Goal: Task Accomplishment & Management: Use online tool/utility

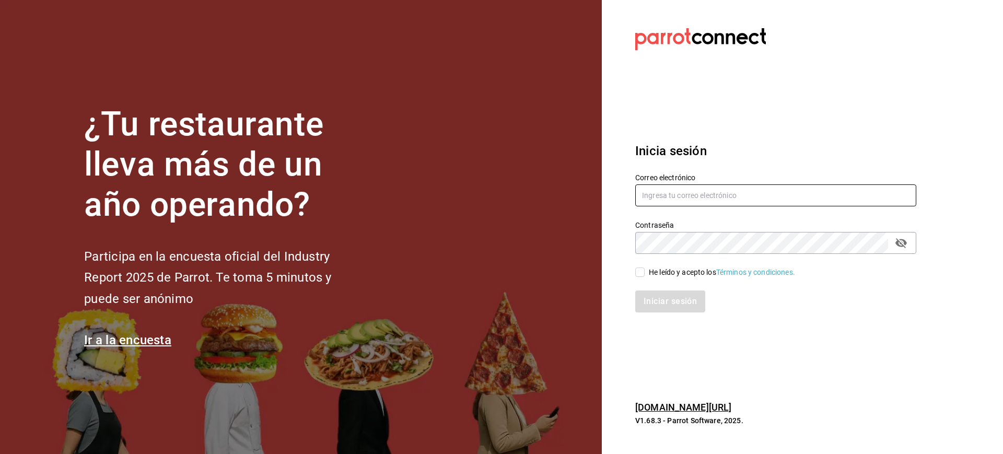
type input "[PERSON_NAME][EMAIL_ADDRESS][PERSON_NAME][DOMAIN_NAME]"
click at [655, 265] on div "He leído y acepto los Términos y condiciones." at bounding box center [770, 266] width 294 height 24
click at [639, 275] on input "He leído y acepto los Términos y condiciones." at bounding box center [639, 271] width 9 height 9
checkbox input "true"
click at [660, 317] on div "Inicia sesión Correo electrónico luis.sanchez@grupocosteno.com Contraseña Contr…" at bounding box center [775, 227] width 281 height 196
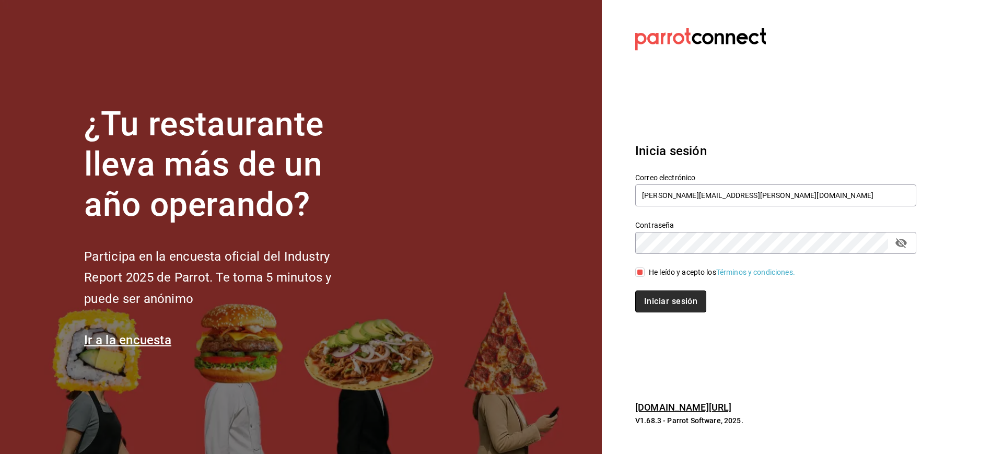
click at [661, 301] on button "Iniciar sesión" at bounding box center [670, 301] width 71 height 22
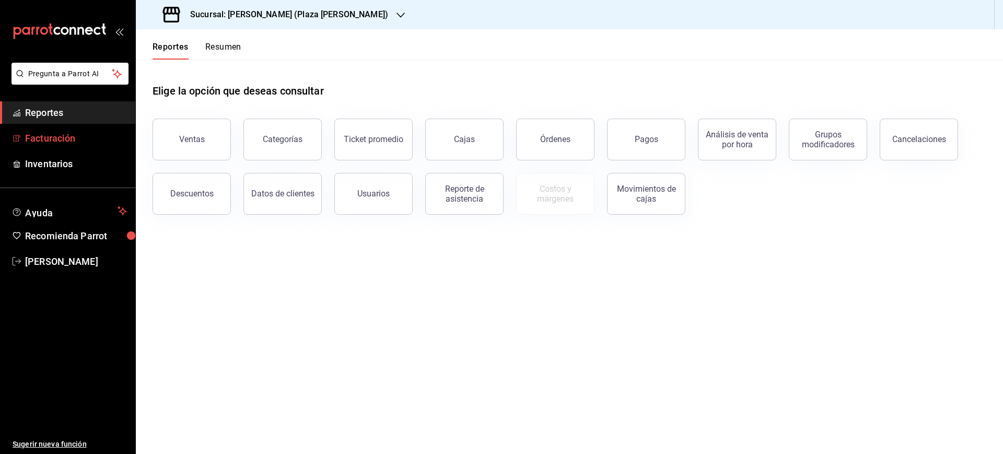
click at [66, 132] on span "Facturación" at bounding box center [76, 138] width 102 height 14
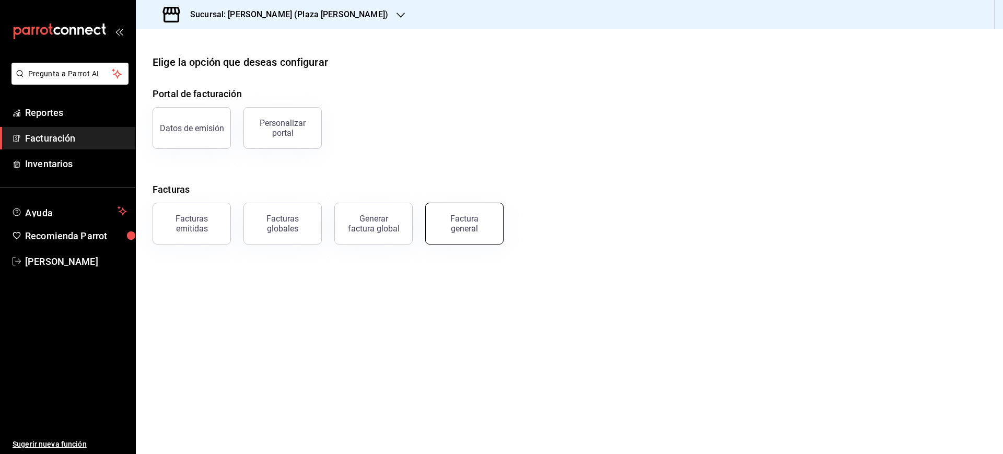
click at [429, 215] on button "Factura general" at bounding box center [464, 224] width 78 height 42
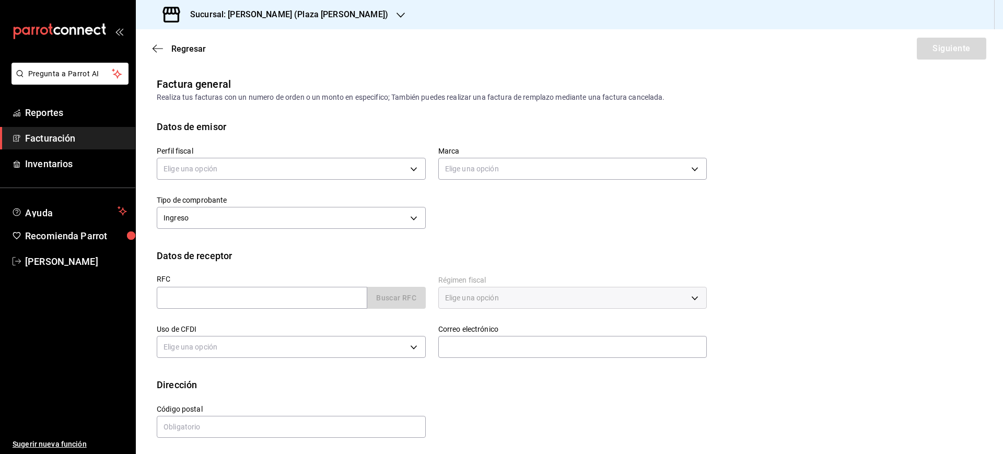
click at [276, 10] on h3 "Sucursal: [PERSON_NAME] (Plaza [PERSON_NAME])" at bounding box center [285, 14] width 206 height 13
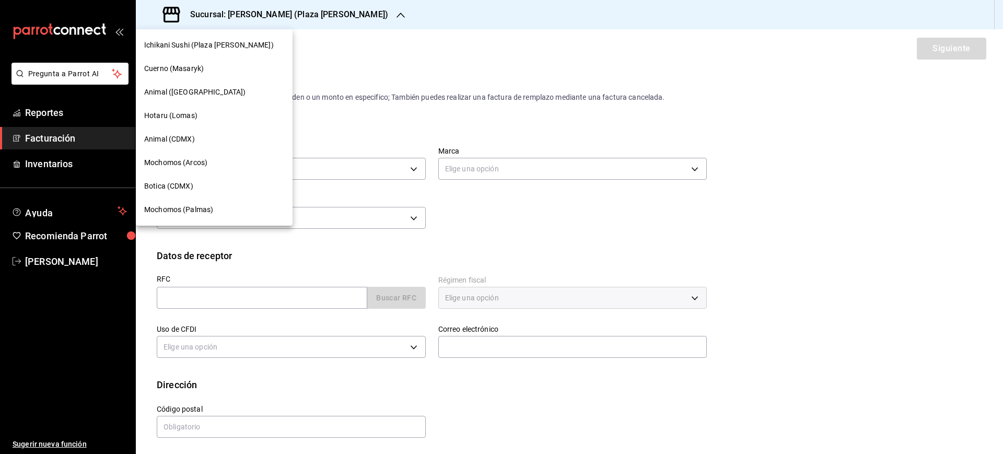
click at [199, 175] on div "Botica (CDMX)" at bounding box center [214, 186] width 157 height 24
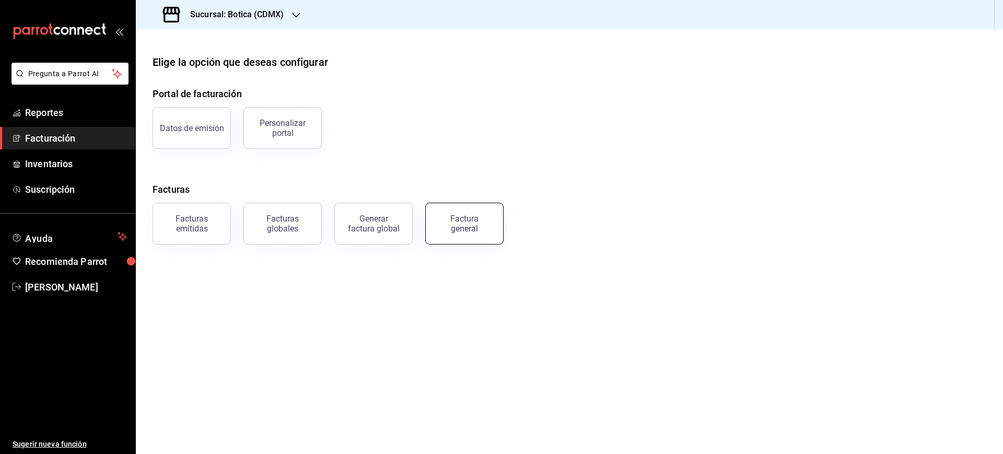
click at [488, 225] on button "Factura general" at bounding box center [464, 224] width 78 height 42
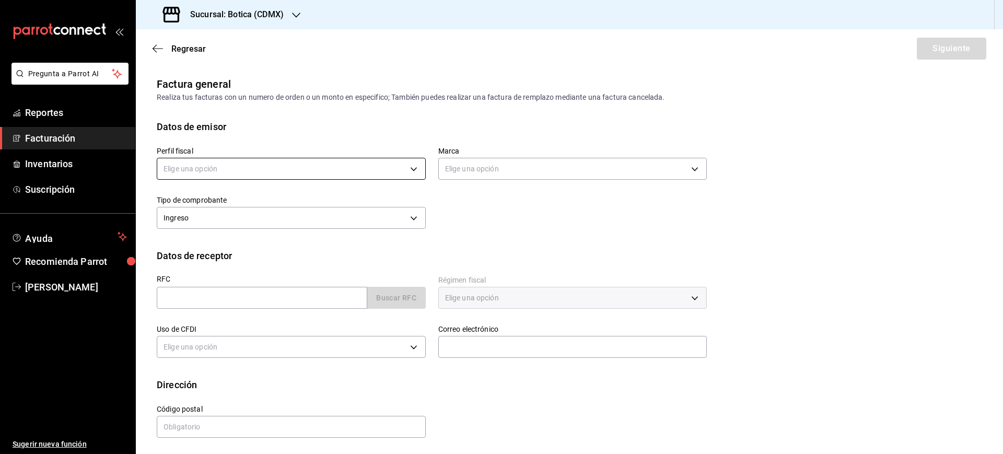
click at [392, 168] on body "Pregunta a Parrot AI Reportes Facturación Inventarios Suscripción Ayuda Recomie…" at bounding box center [501, 227] width 1003 height 454
click at [270, 221] on li "MERCADO DE EXPERIENCIAS" at bounding box center [289, 221] width 264 height 19
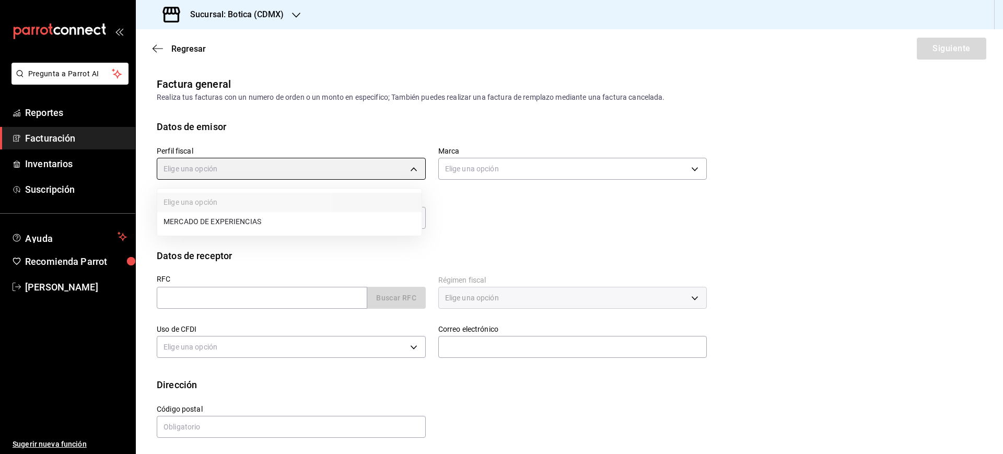
type input "10b7aa99-0f3a-4d42-9e35-7f8b9d50d610"
type input "d5352a43-907b-4cea-af89-ed5f283426a2"
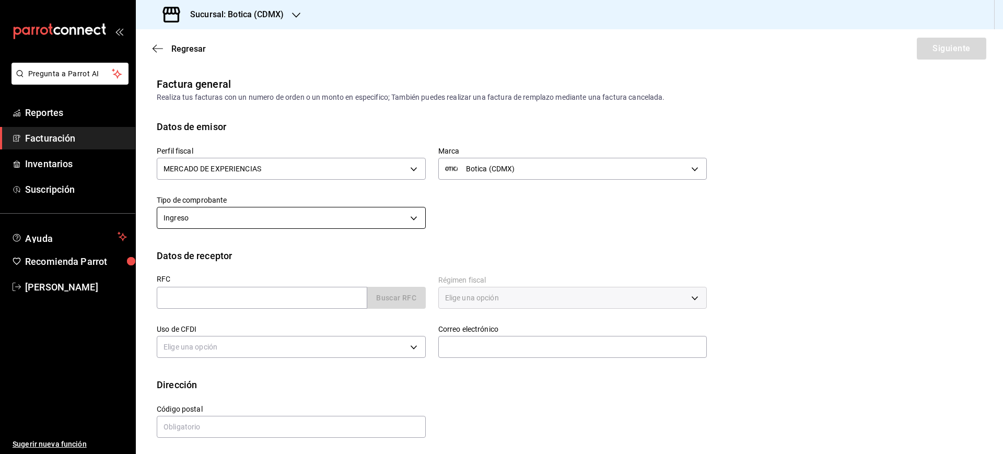
click at [314, 214] on body "Pregunta a Parrot AI Reportes Facturación Inventarios Suscripción Ayuda Recomie…" at bounding box center [501, 227] width 1003 height 454
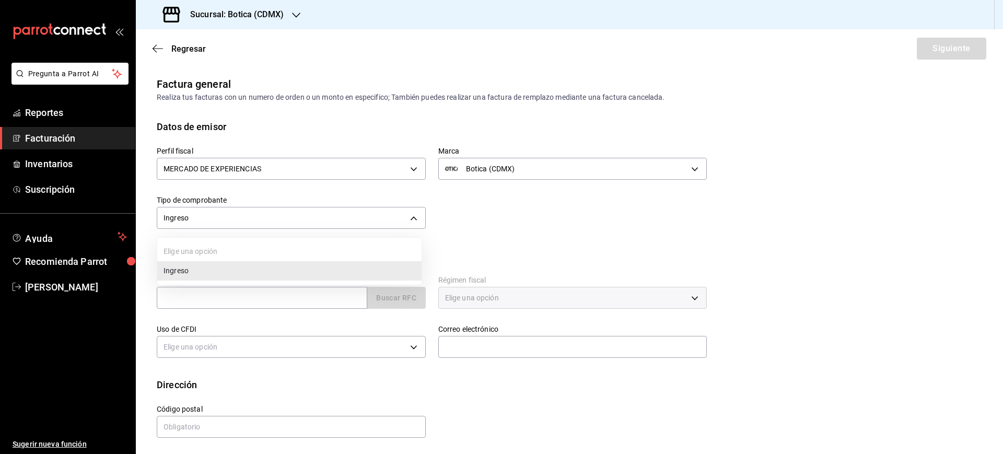
click at [231, 302] on div at bounding box center [501, 227] width 1003 height 454
click at [224, 299] on input "text" at bounding box center [262, 298] width 211 height 22
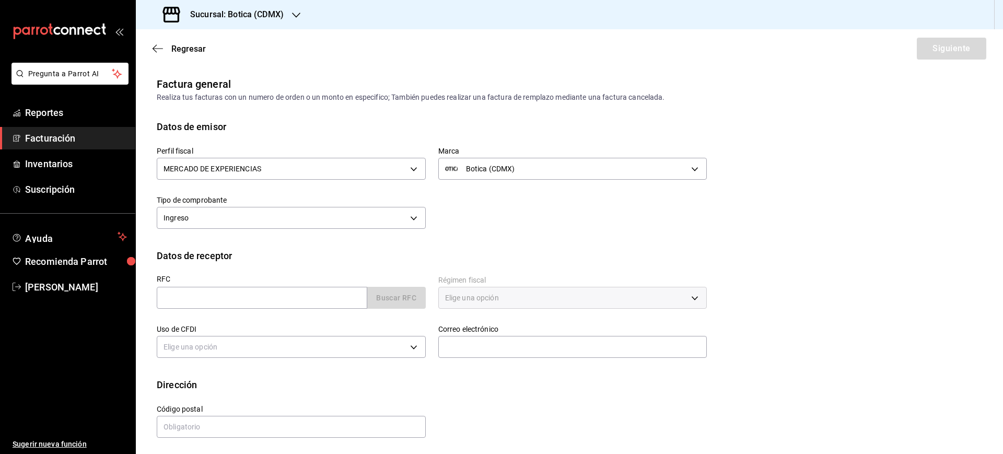
click at [493, 208] on div "Perfil fiscal MERCADO DE EXPERIENCIAS 10b7aa99-0f3a-4d42-9e35-7f8b9d50d610 Marc…" at bounding box center [425, 183] width 563 height 98
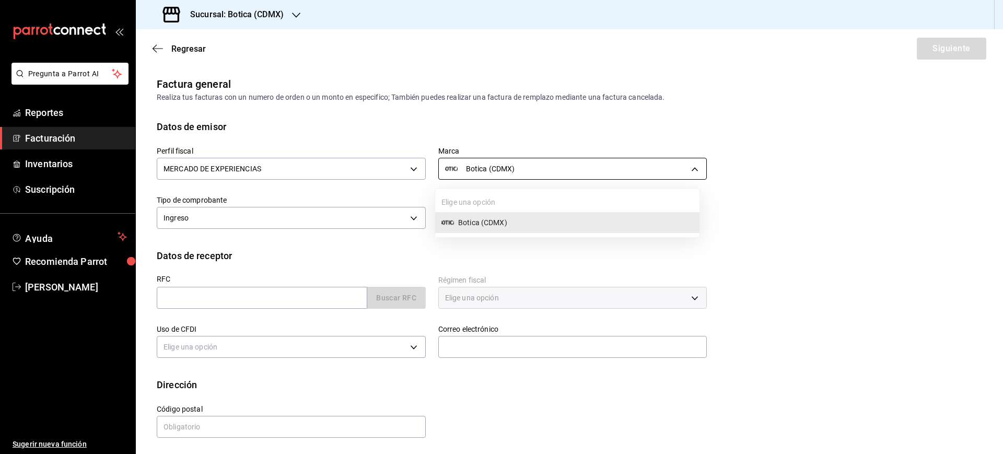
click at [482, 174] on body "Pregunta a Parrot AI Reportes Facturación Inventarios Suscripción Ayuda Recomie…" at bounding box center [501, 227] width 1003 height 454
click at [482, 174] on div at bounding box center [501, 227] width 1003 height 454
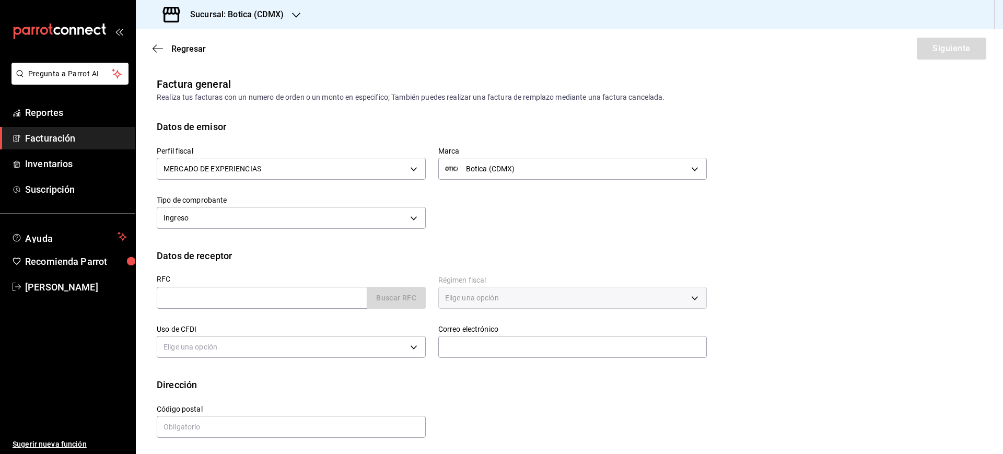
click at [493, 224] on div "Perfil fiscal MERCADO DE EXPERIENCIAS 10b7aa99-0f3a-4d42-9e35-7f8b9d50d610 Marc…" at bounding box center [425, 183] width 563 height 98
click at [311, 294] on input "text" at bounding box center [262, 298] width 211 height 22
paste input "ASE200402362"
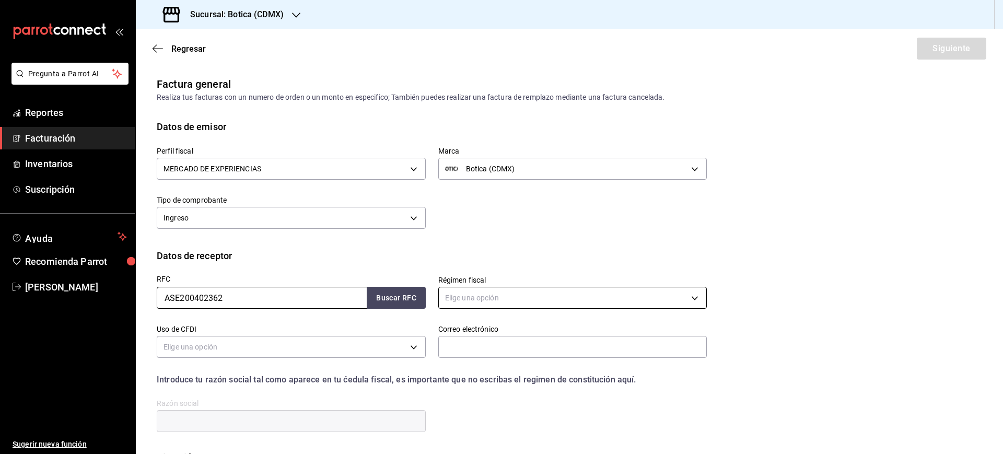
type input "ASE200402362"
click at [491, 297] on body "Pregunta a Parrot AI Reportes Facturación Inventarios Suscripción Ayuda Recomie…" at bounding box center [501, 227] width 1003 height 454
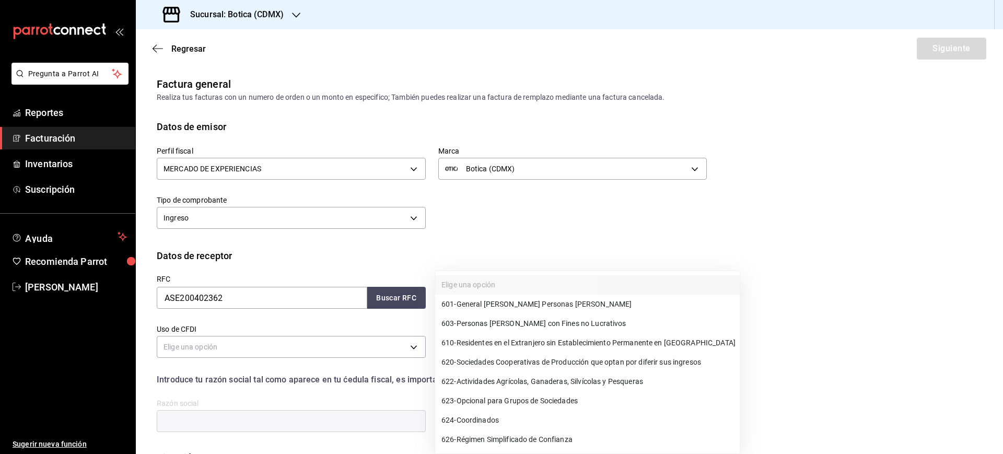
click at [528, 312] on li "601 - General [PERSON_NAME] Personas [PERSON_NAME]" at bounding box center [587, 304] width 305 height 19
type input "601"
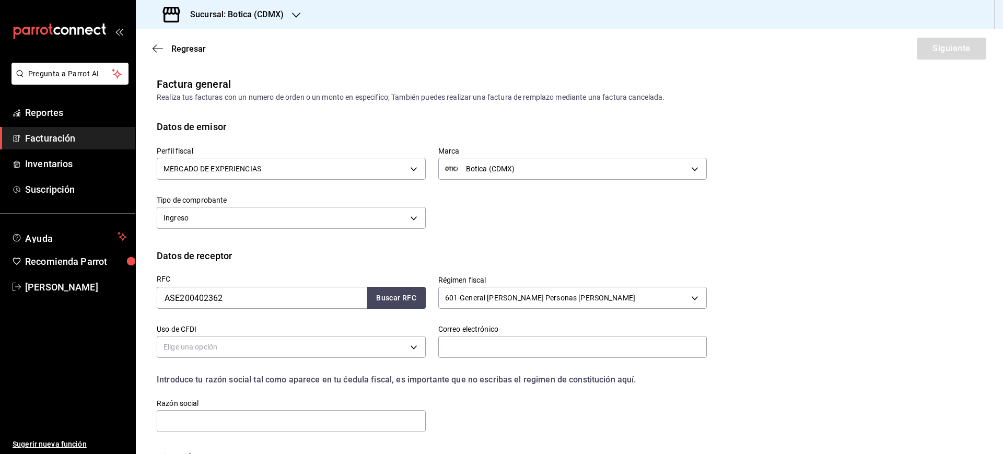
click at [337, 346] on body "Pregunta a Parrot AI Reportes Facturación Inventarios Suscripción Ayuda Recomie…" at bounding box center [501, 227] width 1003 height 454
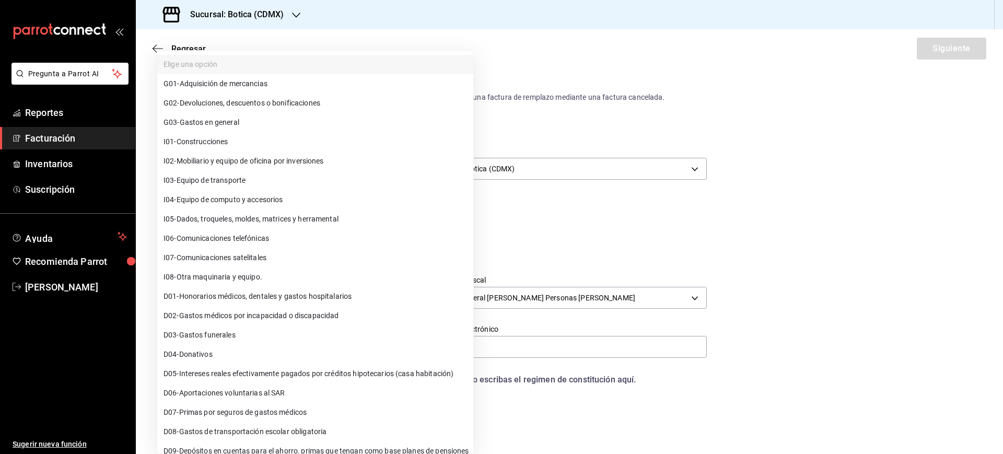
click at [239, 117] on span "G03 - Gastos en general" at bounding box center [202, 122] width 76 height 11
type input "G03"
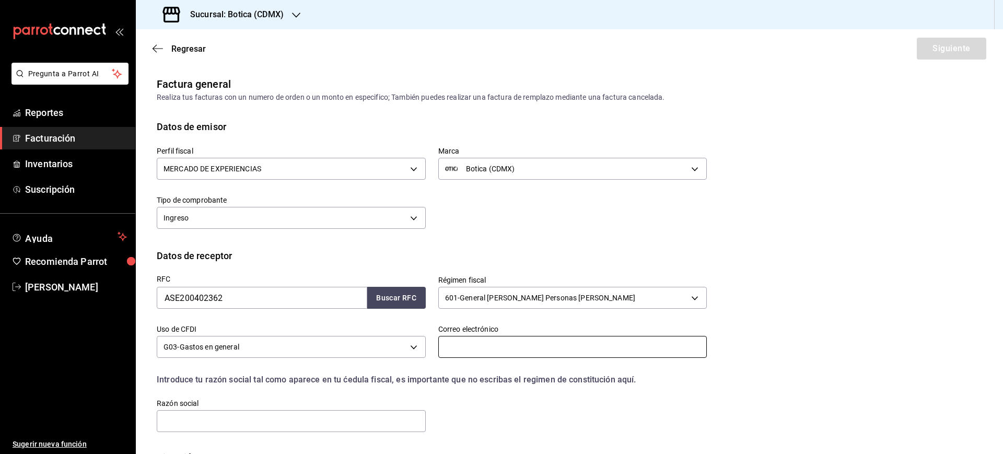
click at [449, 346] on input "text" at bounding box center [572, 347] width 269 height 22
paste input "ASE200402362"
type input "ASE200402362"
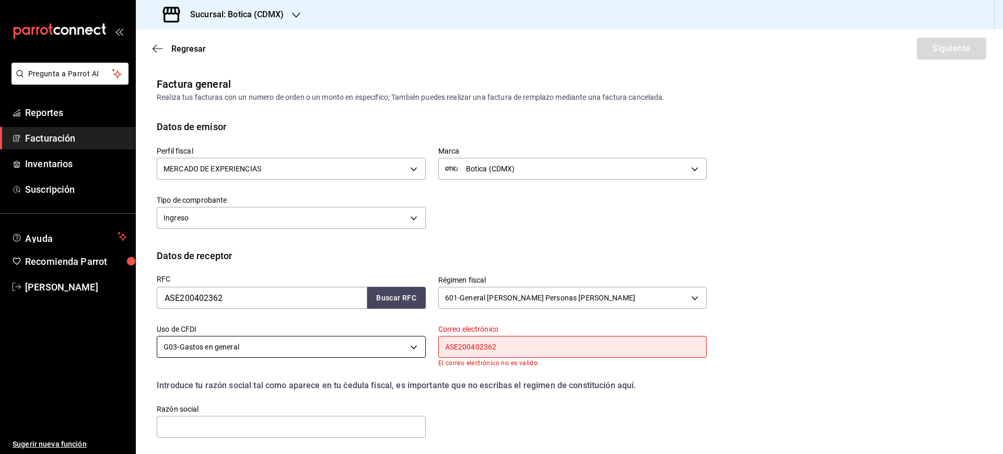
click at [345, 345] on div "RFC ASE200402362 Buscar RFC Régimen fiscal 601 - General [PERSON_NAME] Personas…" at bounding box center [425, 351] width 563 height 177
paste input "[EMAIL_ADDRESS][DOMAIN_NAME]"
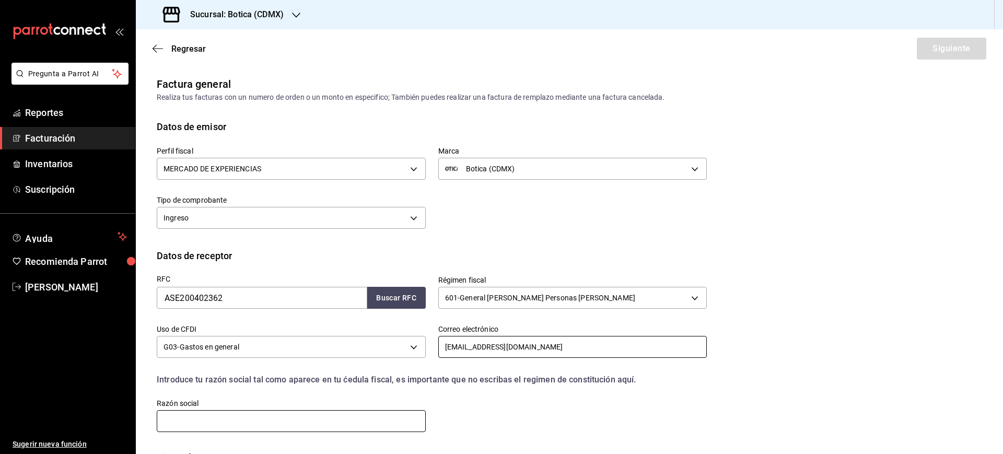
type input "[EMAIL_ADDRESS][DOMAIN_NAME]"
click at [288, 416] on input "text" at bounding box center [291, 421] width 269 height 22
paste input "AVLA SEGUROS"
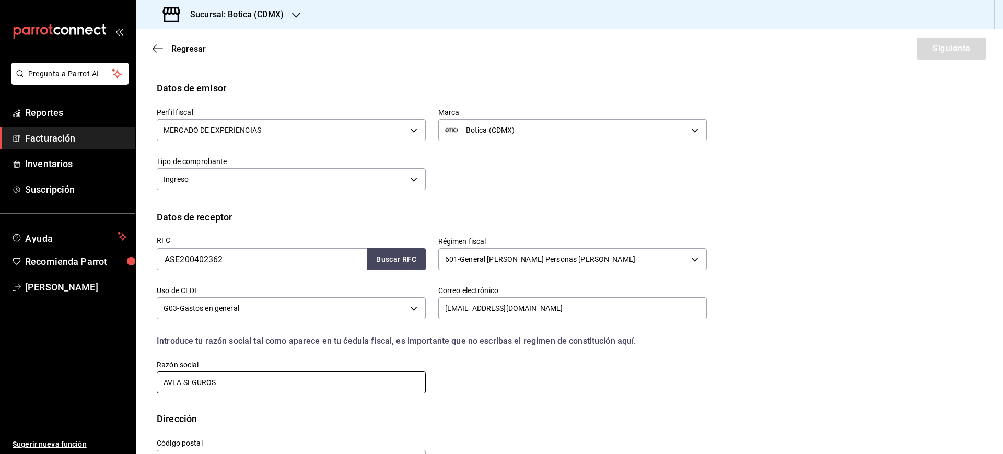
scroll to position [75, 0]
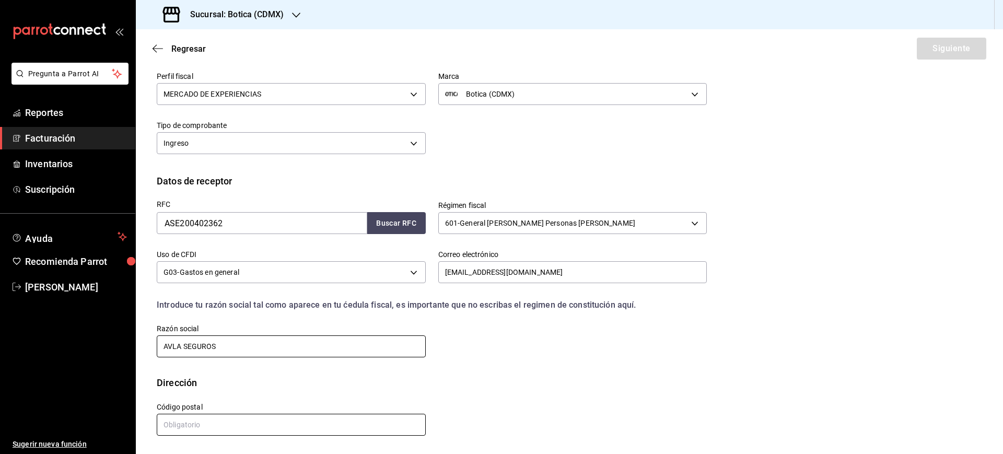
type input "AVLA SEGUROS"
drag, startPoint x: 269, startPoint y: 422, endPoint x: 195, endPoint y: 112, distance: 317.9
click at [269, 422] on input "text" at bounding box center [291, 425] width 269 height 22
type input "v"
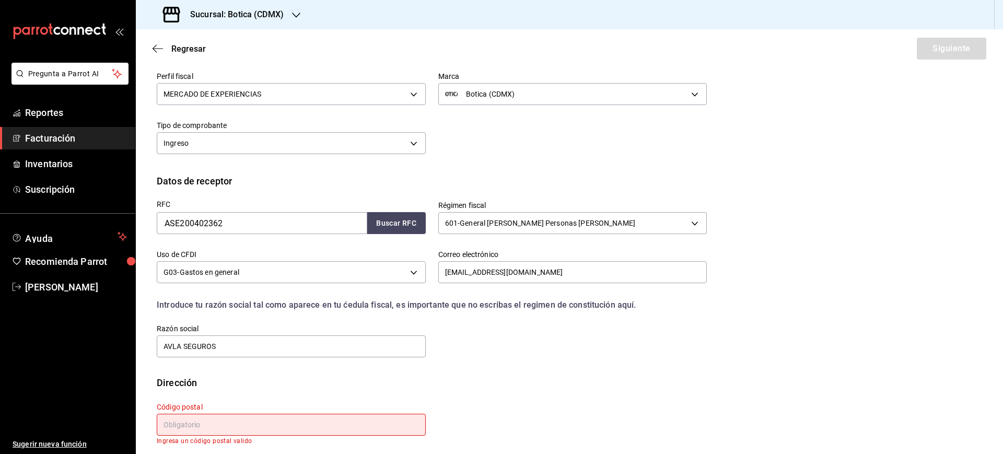
paste input "06600"
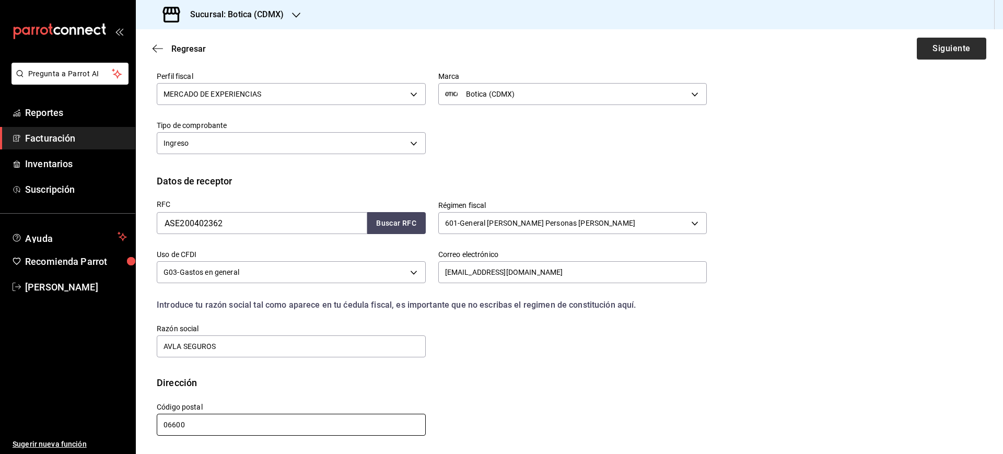
type input "06600"
click at [928, 43] on button "Siguiente" at bounding box center [951, 49] width 69 height 22
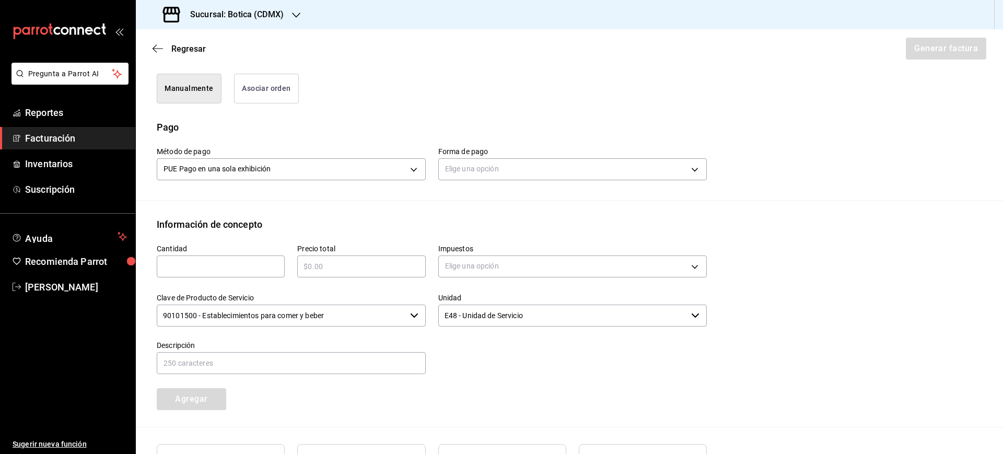
scroll to position [271, 0]
click at [504, 162] on body "Pregunta a Parrot AI Reportes Facturación Inventarios Suscripción Ayuda Recomie…" at bounding box center [501, 227] width 1003 height 454
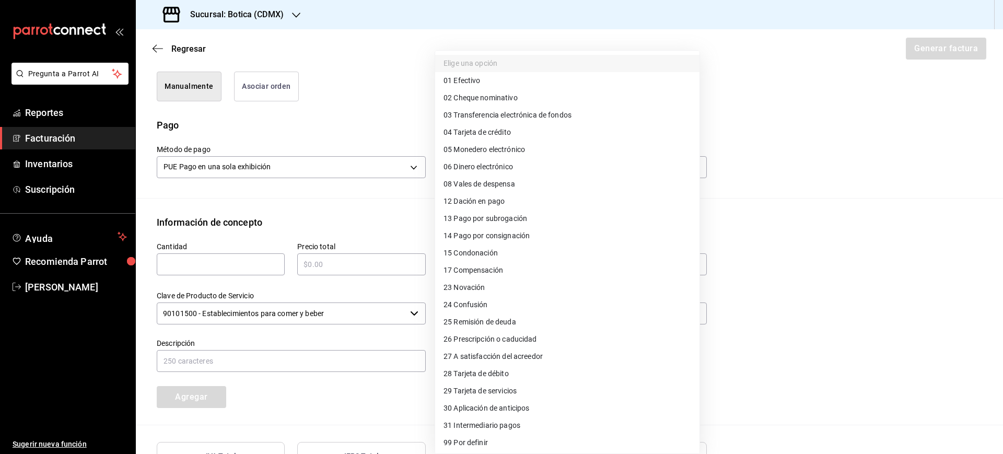
click at [496, 135] on span "04 Tarjeta de crédito" at bounding box center [477, 132] width 67 height 11
type input "04"
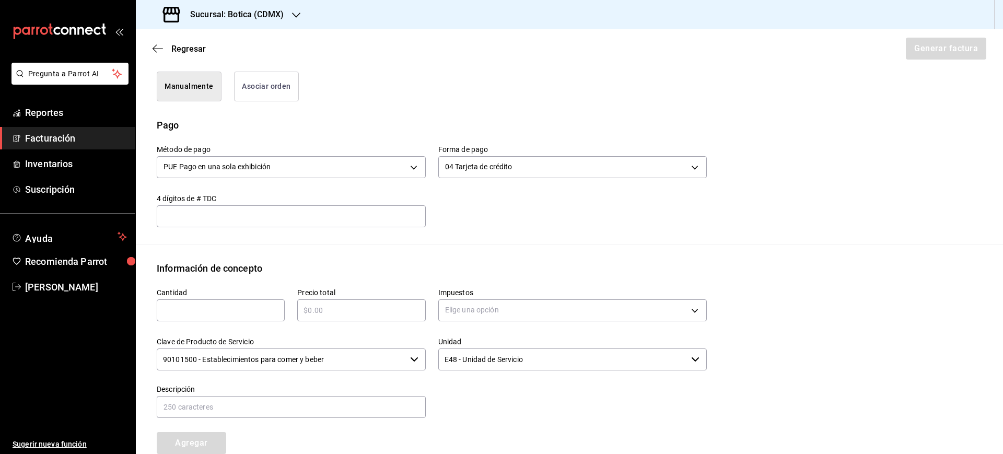
click at [249, 302] on div "​" at bounding box center [221, 310] width 128 height 22
type input "1"
type input "$2127"
click at [636, 314] on body "Pregunta a Parrot AI Reportes Facturación Inventarios Suscripción Ayuda Recomie…" at bounding box center [501, 227] width 1003 height 454
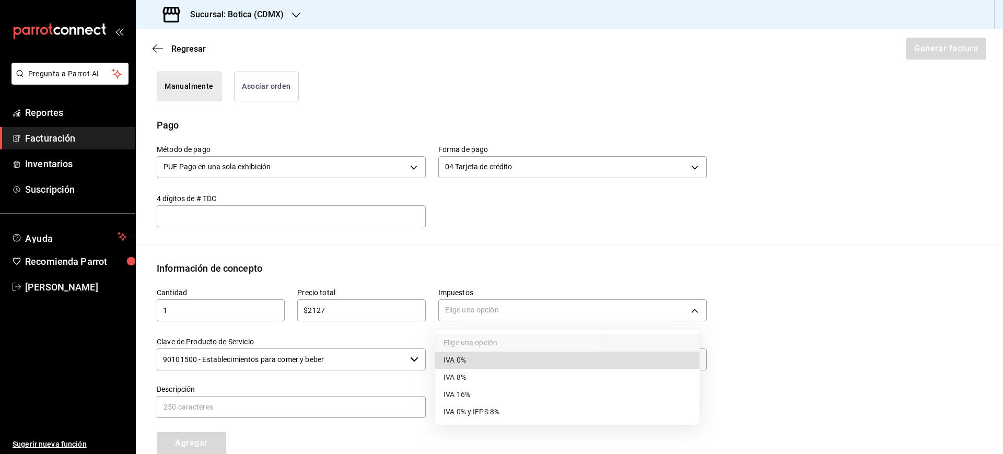
click at [502, 390] on li "IVA 16%" at bounding box center [567, 394] width 264 height 17
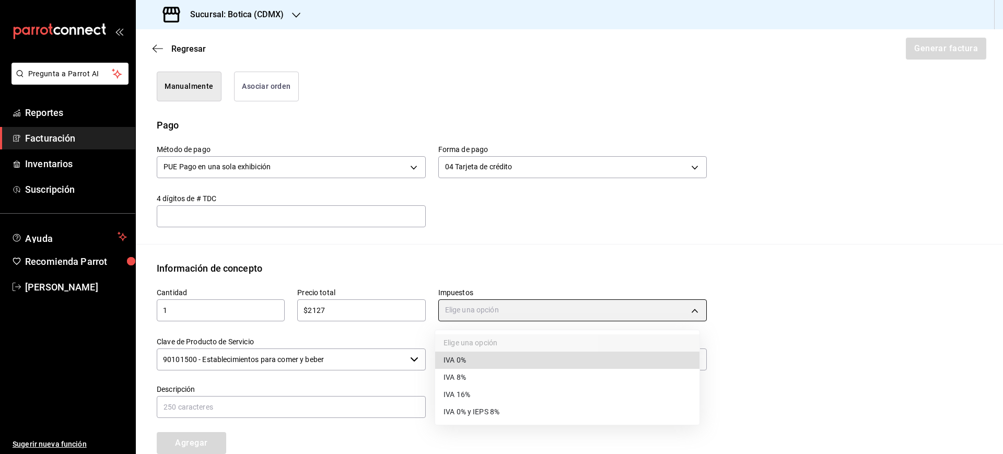
type input "IVA_16"
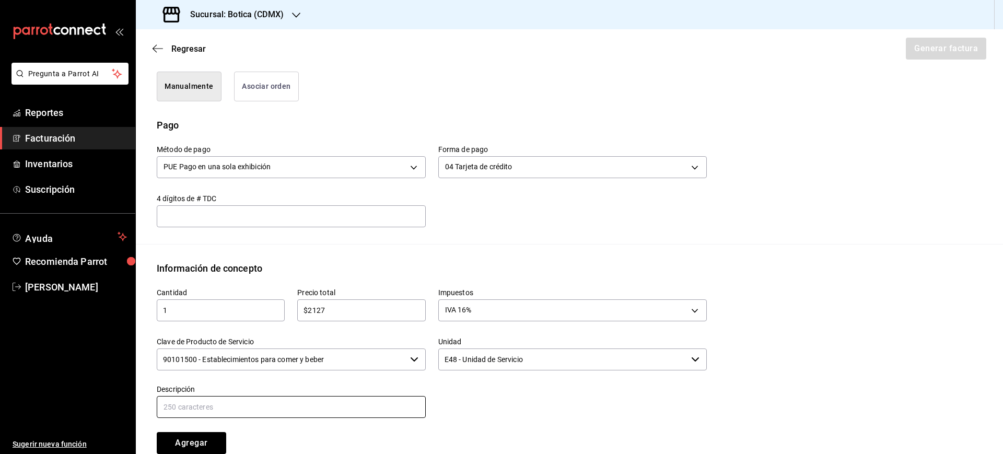
click at [255, 407] on input "text" at bounding box center [291, 407] width 269 height 22
type input "CONSUMO DE ALIMENTOS Y BEBIDAS"
click at [631, 204] on div "Método de pago PUE Pago en una sola exhibición PUE Forma de pago 04 Tarjeta de …" at bounding box center [425, 179] width 563 height 95
click at [211, 443] on button "Agregar" at bounding box center [191, 443] width 69 height 22
click at [907, 53] on button "Generar factura" at bounding box center [945, 49] width 81 height 22
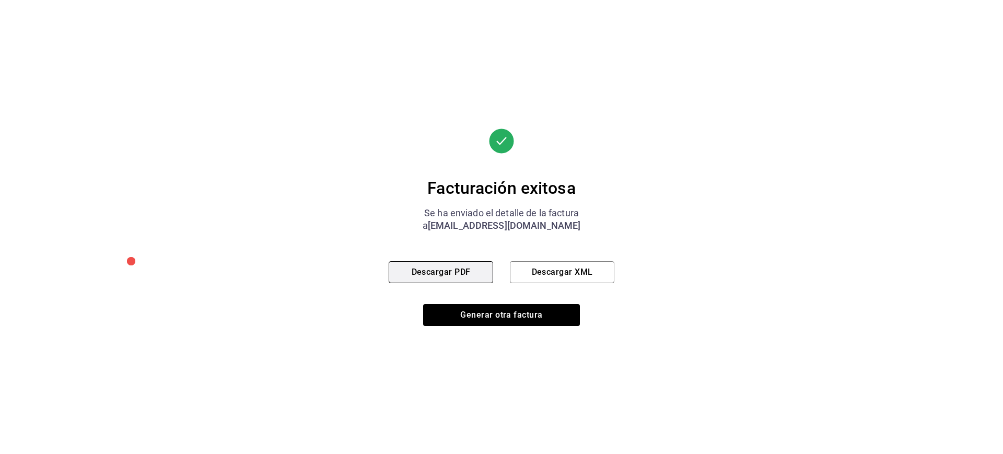
click at [457, 264] on button "Descargar PDF" at bounding box center [441, 272] width 104 height 22
click at [557, 269] on button "Descargar XML" at bounding box center [562, 272] width 104 height 22
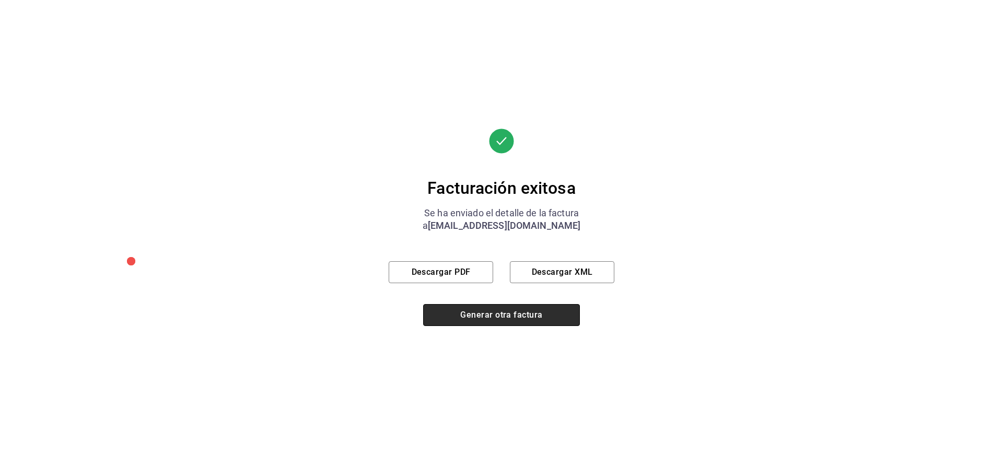
click at [539, 318] on button "Generar otra factura" at bounding box center [501, 315] width 157 height 22
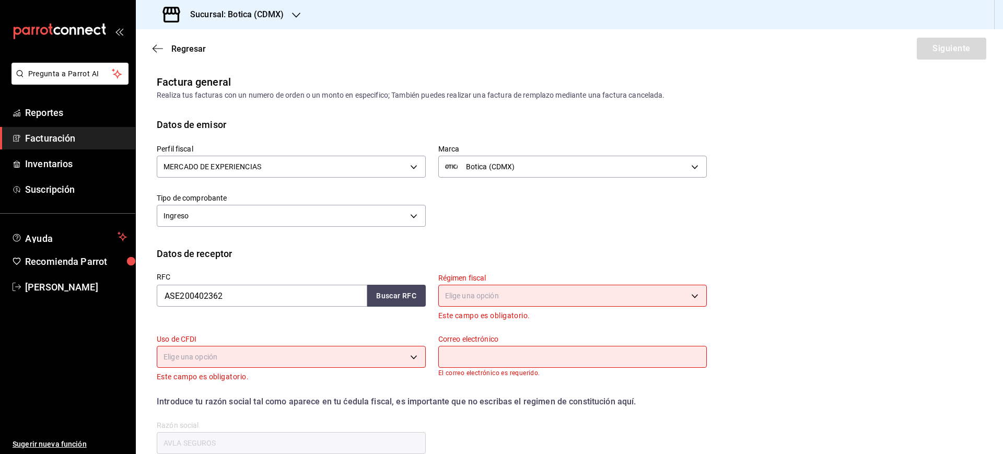
click at [240, 5] on div "Sucursal: Botica (CDMX)" at bounding box center [224, 14] width 160 height 29
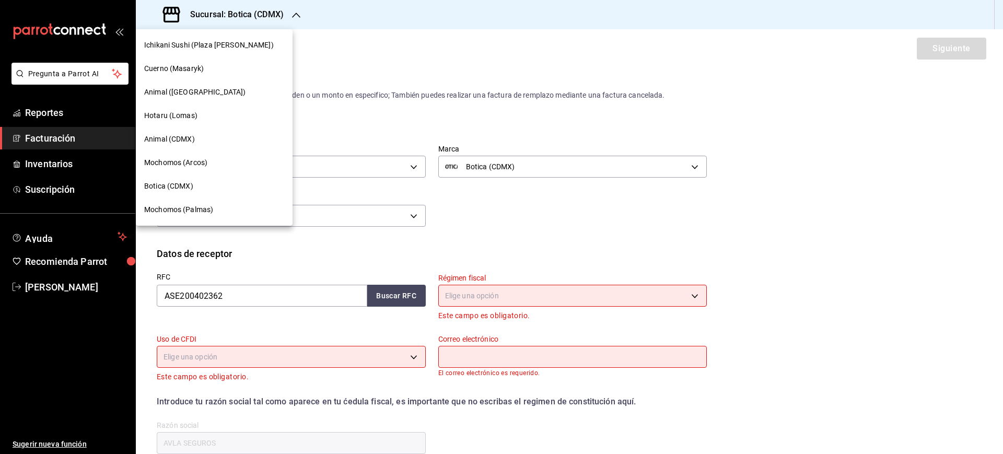
click at [203, 116] on div "Hotaru (Lomas)" at bounding box center [214, 115] width 140 height 11
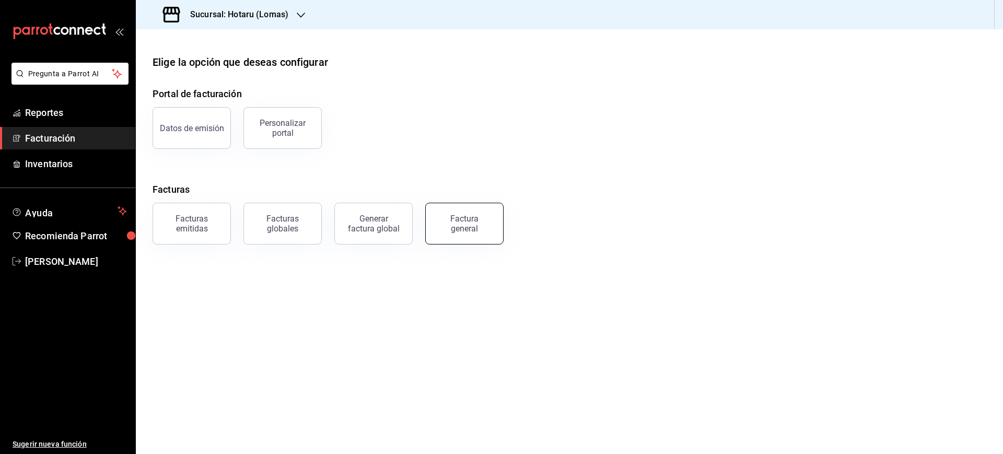
click at [472, 221] on div "Factura general" at bounding box center [464, 224] width 52 height 20
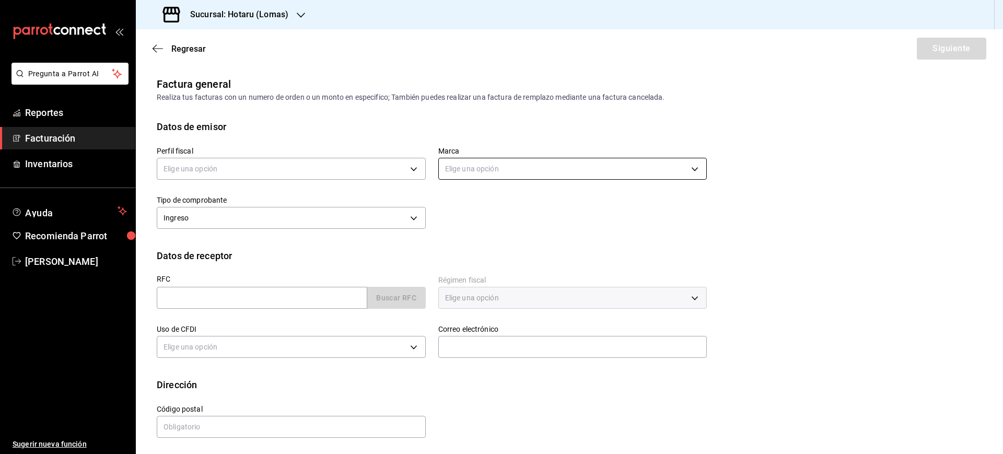
click at [446, 167] on body "Pregunta a Parrot AI Reportes Facturación Inventarios Ayuda Recomienda Parrot […" at bounding box center [501, 227] width 1003 height 454
click at [483, 208] on ul "Elige una opción" at bounding box center [567, 203] width 264 height 28
click at [277, 156] on div at bounding box center [501, 227] width 1003 height 454
click at [258, 168] on body "Pregunta a Parrot AI Reportes Facturación Inventarios Ayuda Recomienda Parrot […" at bounding box center [501, 227] width 1003 height 454
click at [244, 220] on li "SASTRERIA [PERSON_NAME]" at bounding box center [289, 221] width 264 height 19
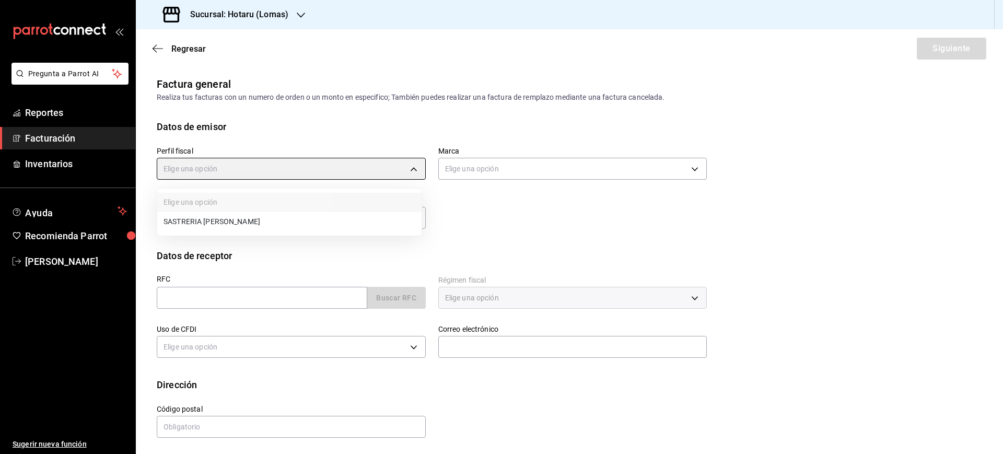
type input "5afd9d1d-031b-4110-8f73-a375fb237c39"
type input "3e56ebbd-5443-43e7-93f2-907a73195741"
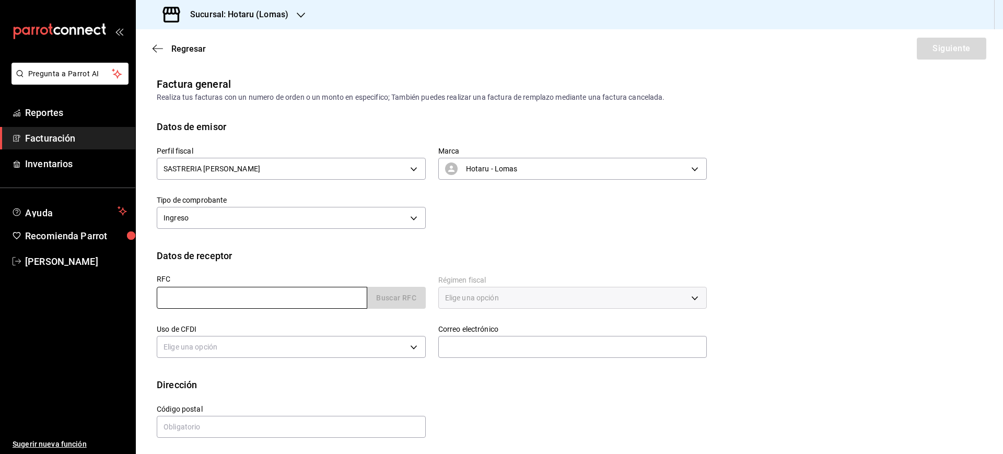
click at [203, 299] on input "text" at bounding box center [262, 298] width 211 height 22
paste input "ZME220610J11"
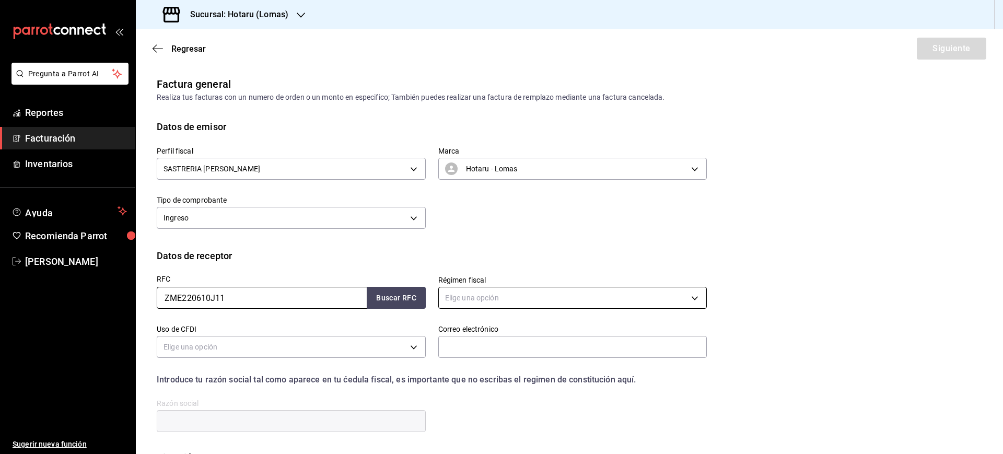
type input "ZME220610J11"
click at [486, 296] on body "Pregunta a Parrot AI Reportes Facturación Inventarios Ayuda Recomienda Parrot […" at bounding box center [501, 227] width 1003 height 454
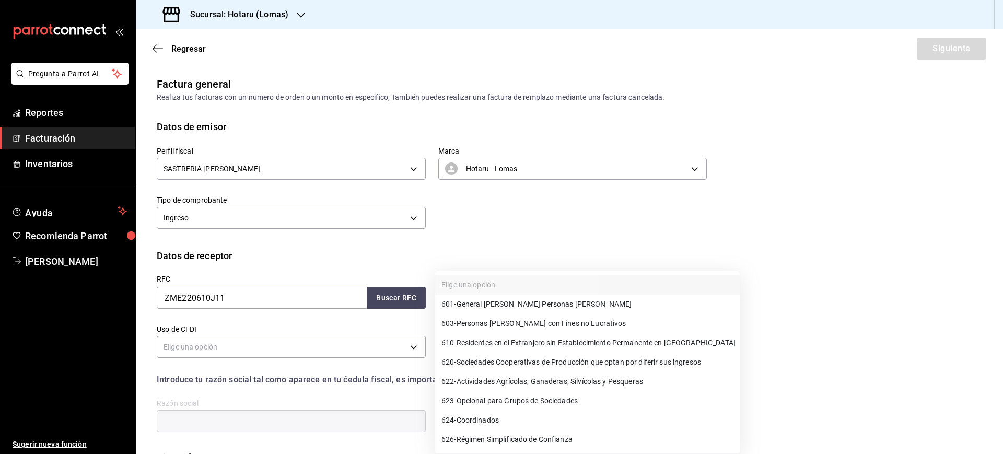
click at [503, 307] on span "601 - General [PERSON_NAME] Personas [PERSON_NAME]" at bounding box center [536, 304] width 190 height 11
type input "601"
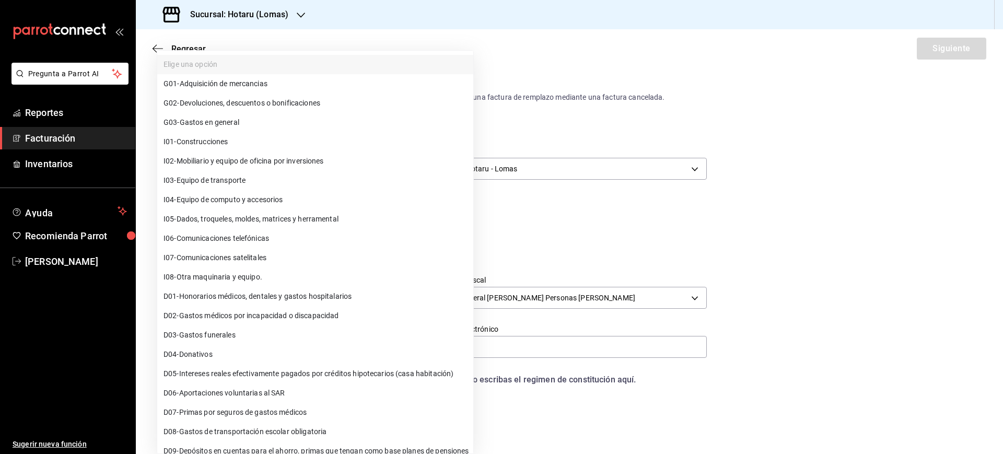
click at [263, 343] on body "Pregunta a Parrot AI Reportes Facturación Inventarios Ayuda Recomienda Parrot […" at bounding box center [501, 227] width 1003 height 454
click at [230, 127] on span "G03 - Gastos en general" at bounding box center [202, 122] width 76 height 11
type input "G03"
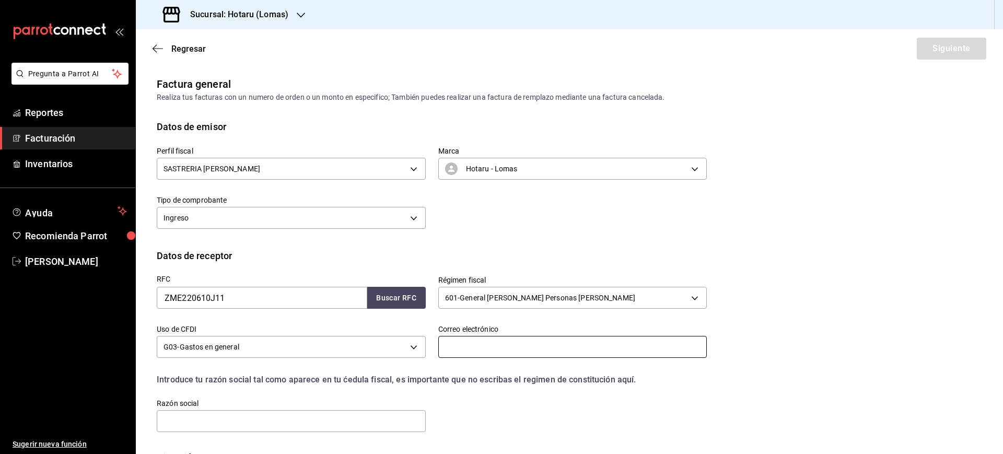
click at [443, 355] on input "text" at bounding box center [572, 347] width 269 height 22
paste input "[EMAIL_ADDRESS][PERSON_NAME][DOMAIN_NAME]"
type input "[EMAIL_ADDRESS][PERSON_NAME][DOMAIN_NAME]"
click at [306, 401] on label "Razón social" at bounding box center [291, 403] width 269 height 7
drag, startPoint x: 299, startPoint y: 412, endPoint x: 294, endPoint y: 409, distance: 6.3
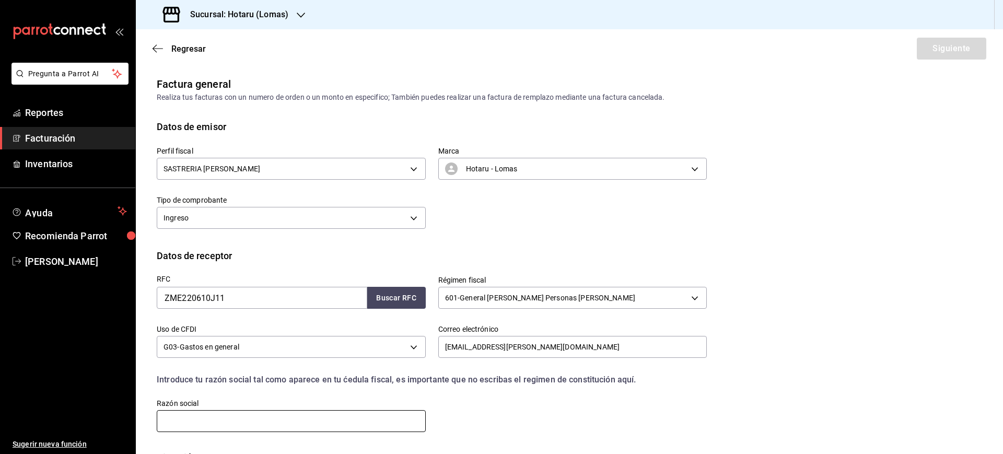
click at [299, 412] on input "text" at bounding box center [291, 421] width 269 height 22
paste input "ZITROGAMES [GEOGRAPHIC_DATA]"
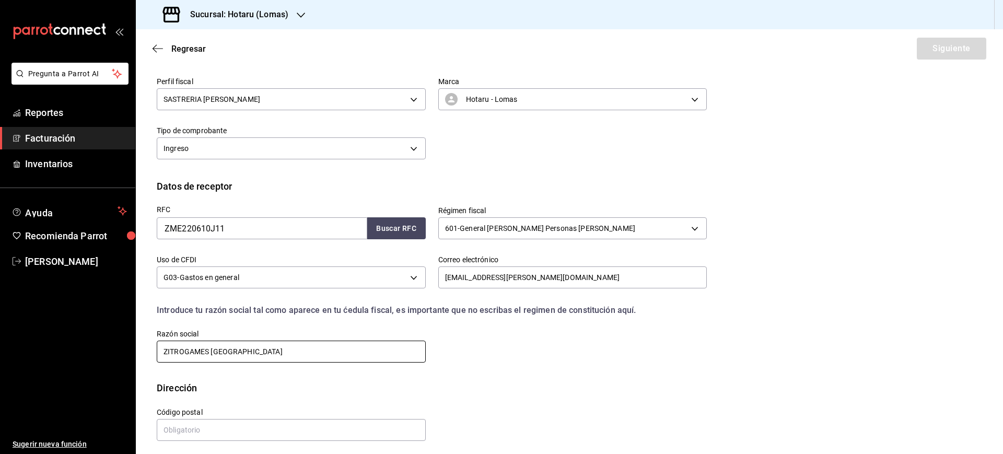
scroll to position [75, 0]
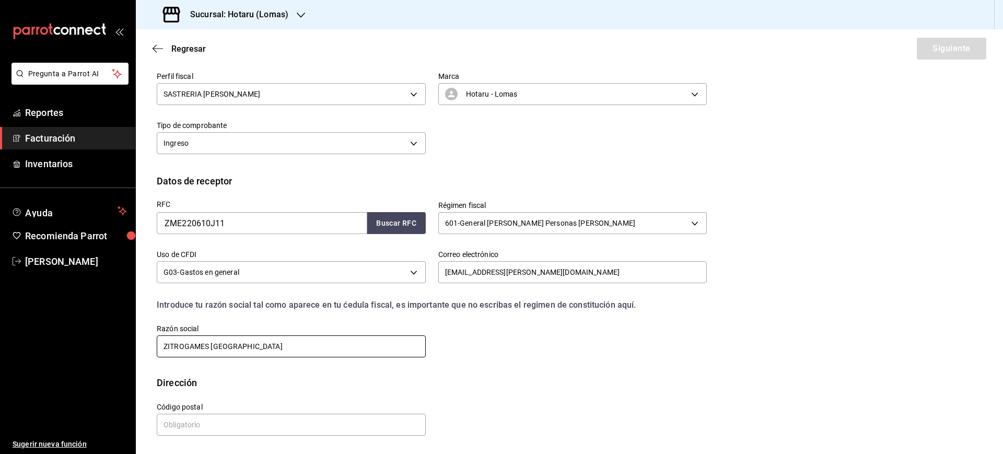
type input "ZITROGAMES [GEOGRAPHIC_DATA]"
click at [223, 439] on div "Calle # exterior # interior Código postal Estado ​ Municipio ​ [GEOGRAPHIC_DATA…" at bounding box center [569, 422] width 825 height 64
drag, startPoint x: 224, startPoint y: 423, endPoint x: 222, endPoint y: 414, distance: 9.6
click at [224, 423] on input "text" at bounding box center [291, 425] width 269 height 22
paste input "11650"
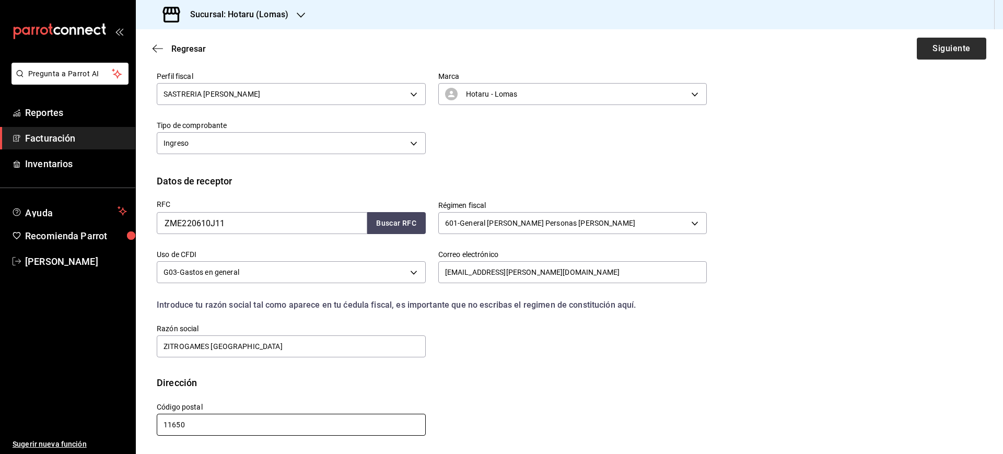
type input "11650"
click at [931, 40] on button "Siguiente" at bounding box center [951, 49] width 69 height 22
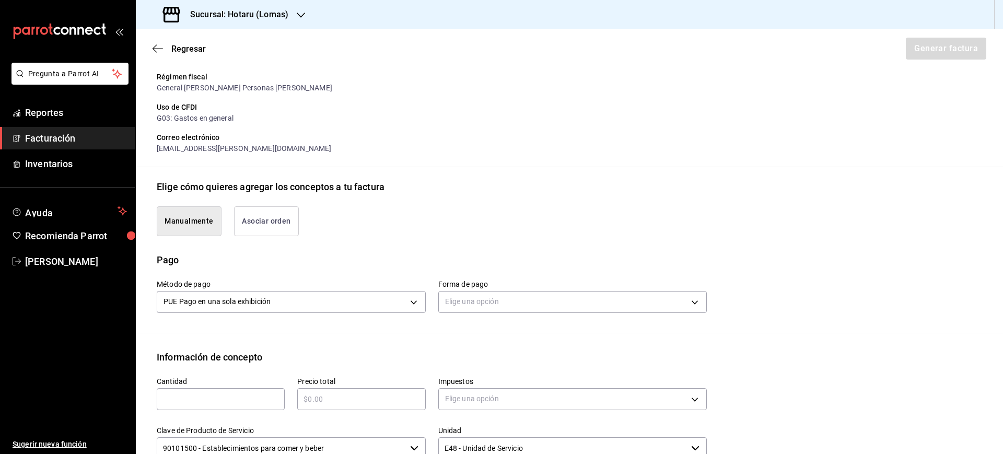
scroll to position [205, 0]
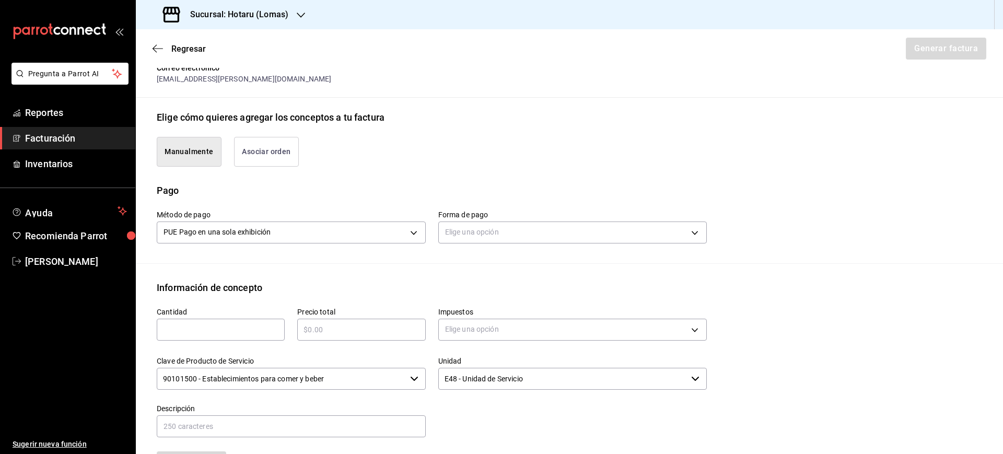
click at [503, 247] on div "Método de pago PUE Pago en una sola exhibición PUE Forma de pago Elige una opci…" at bounding box center [569, 230] width 825 height 66
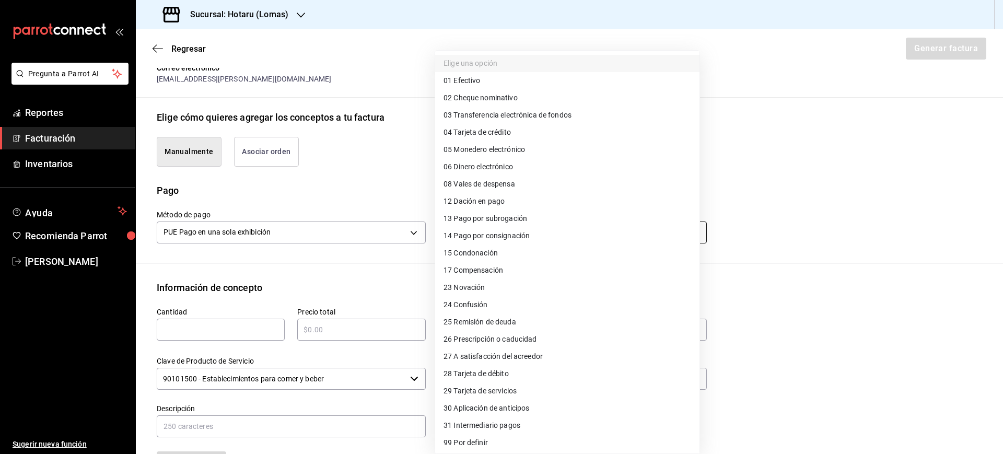
click at [501, 236] on body "Pregunta a Parrot AI Reportes Facturación Inventarios Ayuda Recomienda Parrot […" at bounding box center [501, 227] width 1003 height 454
click at [502, 127] on span "04 Tarjeta de crédito" at bounding box center [477, 132] width 67 height 11
type input "04"
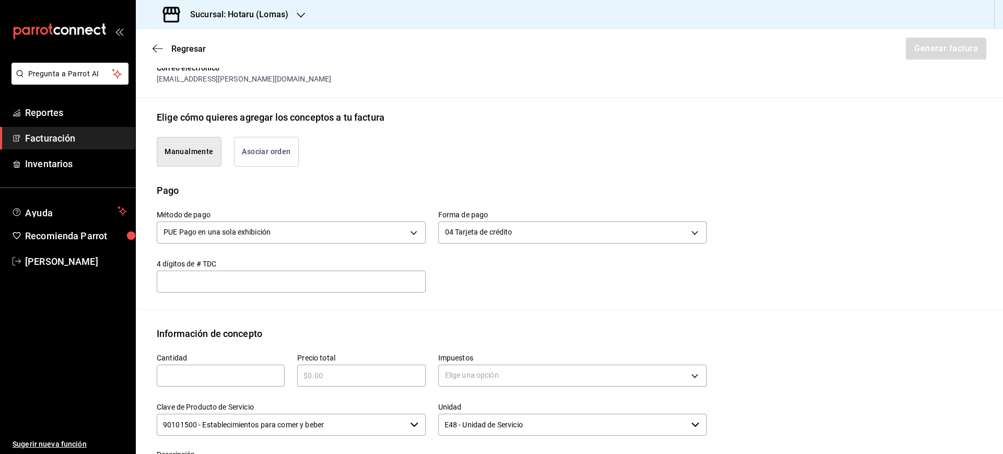
click at [197, 378] on input "text" at bounding box center [221, 375] width 128 height 13
type input "1"
type input "$2157"
click at [544, 369] on body "Pregunta a Parrot AI Reportes Facturación Inventarios Ayuda Recomienda Parrot […" at bounding box center [501, 227] width 1003 height 454
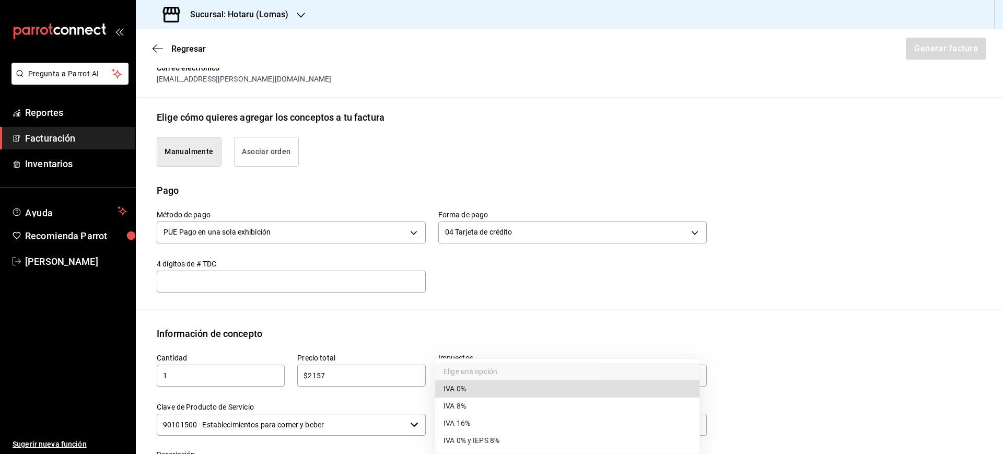
click at [492, 426] on li "IVA 16%" at bounding box center [567, 423] width 264 height 17
type input "IVA_16"
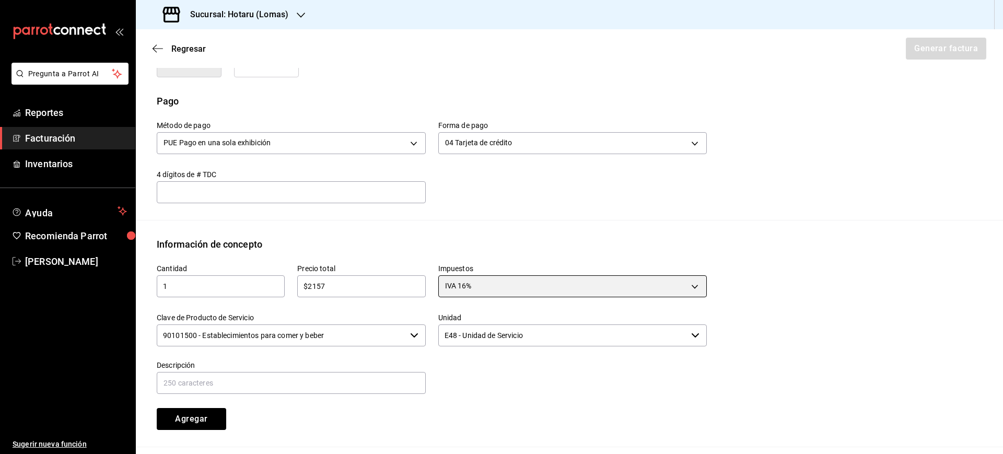
scroll to position [310, 0]
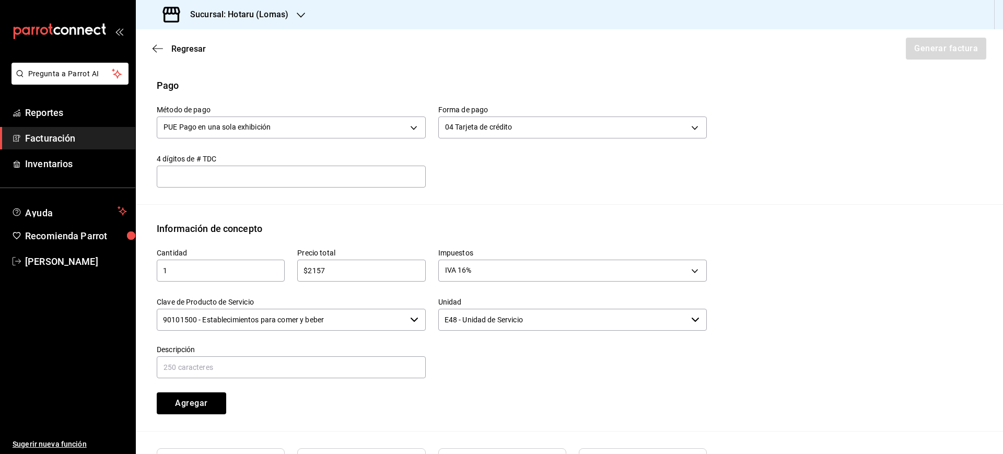
click at [321, 354] on div "Descripción" at bounding box center [291, 362] width 269 height 35
click at [316, 360] on input "text" at bounding box center [291, 367] width 269 height 22
type input "CONSUMO DE ALIMENTOS Y BEBIDAS"
drag, startPoint x: 208, startPoint y: 406, endPoint x: 197, endPoint y: 403, distance: 11.9
click at [206, 406] on button "Agregar" at bounding box center [191, 403] width 69 height 22
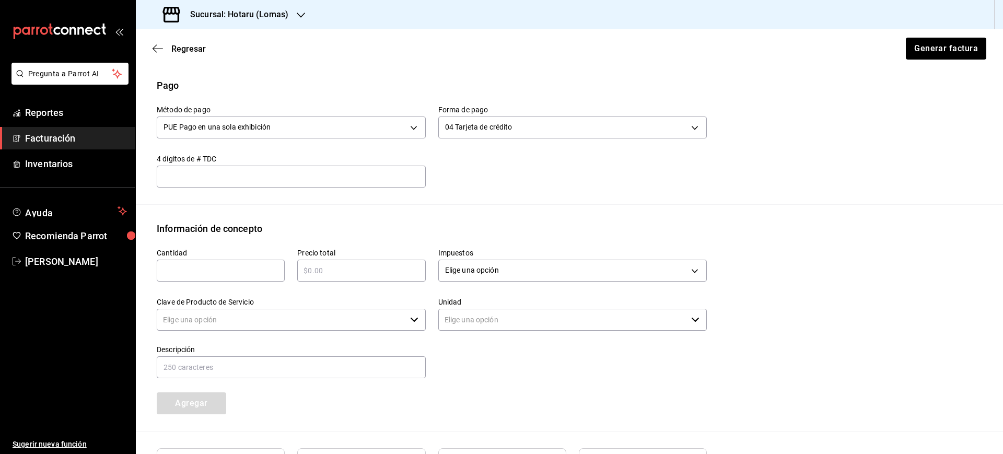
type input "90101500 - Establecimientos para comer y beber"
type input "E48 - Unidad de Servicio"
click at [938, 54] on button "Generar factura" at bounding box center [945, 49] width 81 height 22
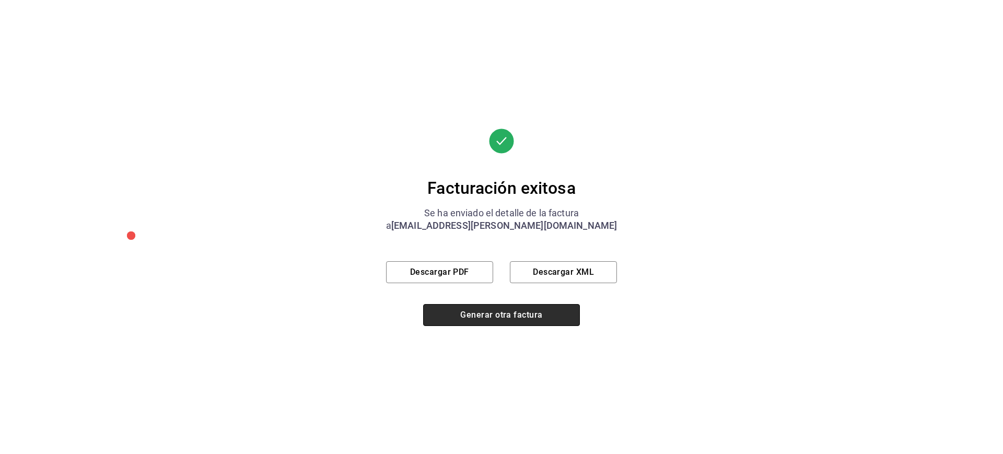
click at [480, 308] on button "Generar otra factura" at bounding box center [501, 315] width 157 height 22
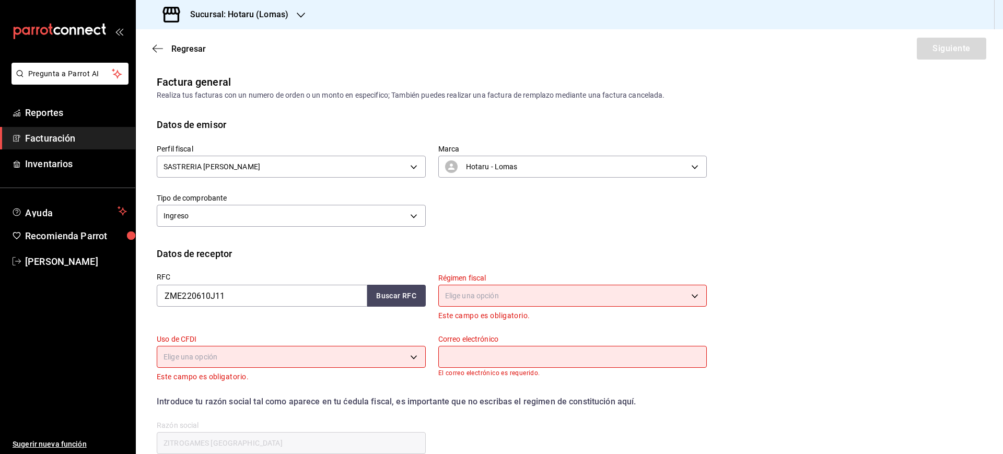
click at [76, 143] on span "Facturación" at bounding box center [76, 138] width 102 height 14
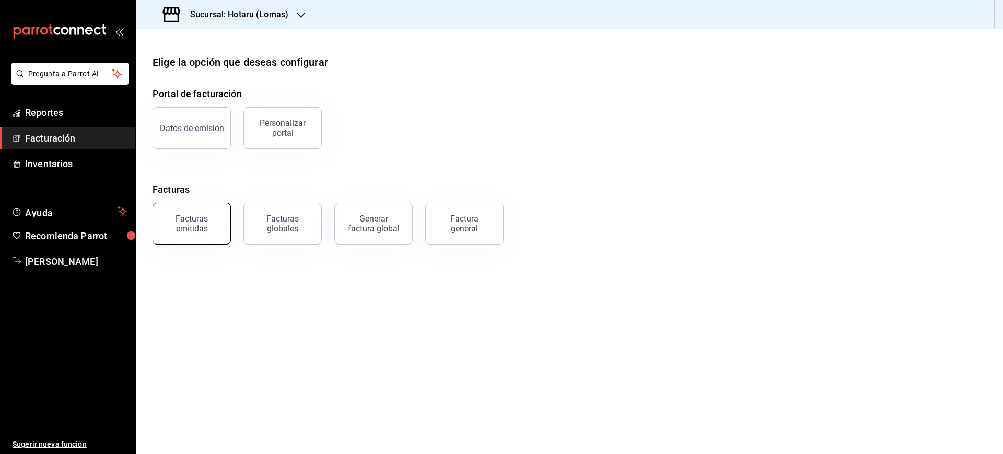
click at [209, 215] on div "Facturas emitidas" at bounding box center [191, 224] width 65 height 20
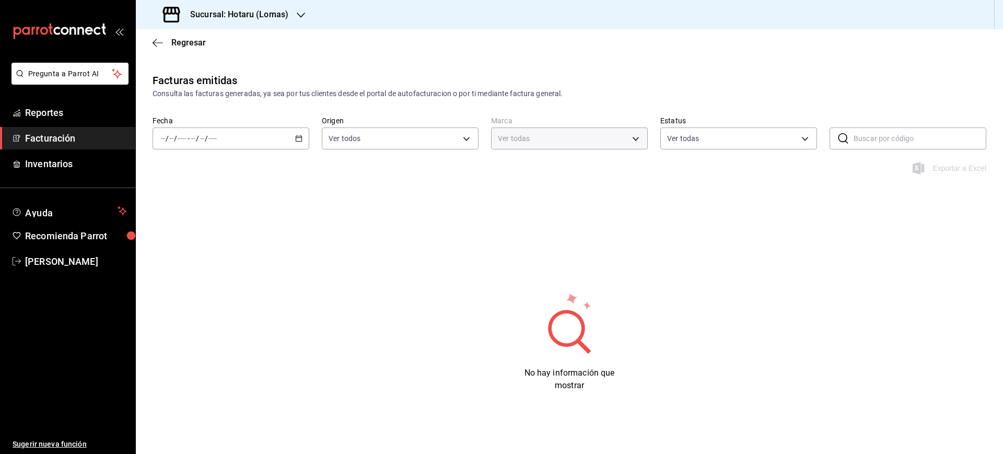
type input "3e56ebbd-5443-43e7-93f2-907a73195741"
click at [300, 138] on icon "button" at bounding box center [298, 138] width 7 height 7
click at [188, 295] on li "Rango de fechas" at bounding box center [202, 288] width 98 height 24
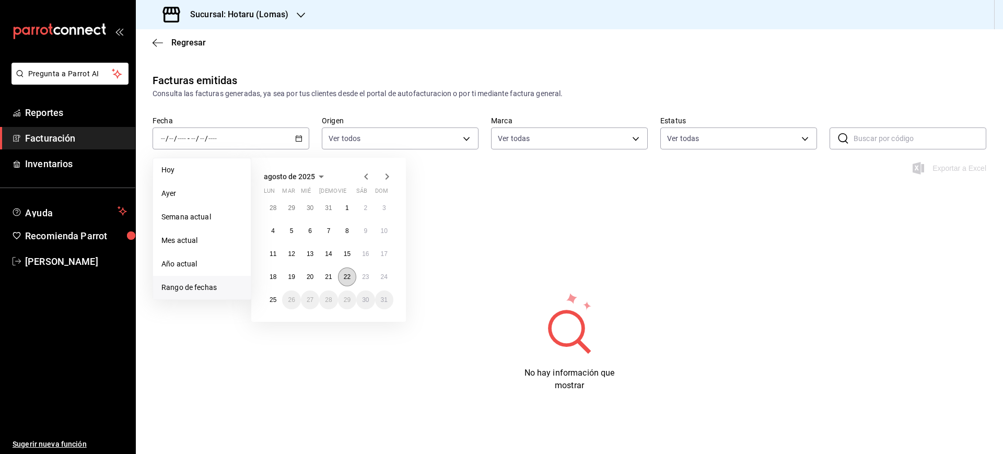
click at [343, 274] on button "22" at bounding box center [347, 276] width 18 height 19
click at [362, 276] on button "23" at bounding box center [365, 276] width 18 height 19
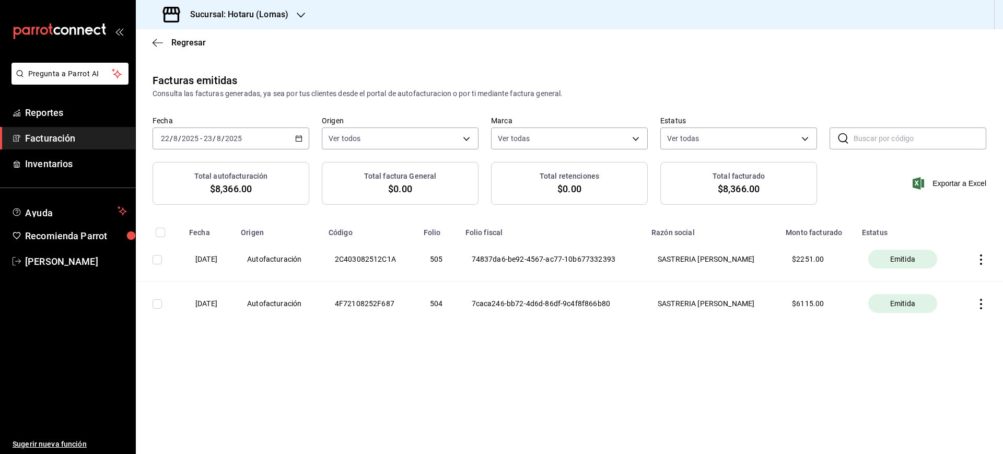
click at [291, 136] on div "[DATE] [DATE] - [DATE] [DATE]" at bounding box center [231, 138] width 157 height 22
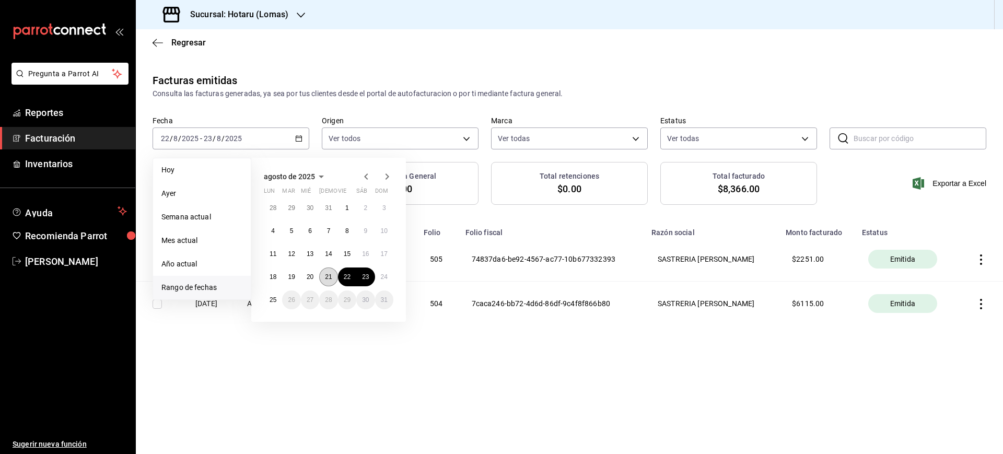
click at [327, 282] on button "21" at bounding box center [328, 276] width 18 height 19
click at [353, 280] on button "22" at bounding box center [347, 276] width 18 height 19
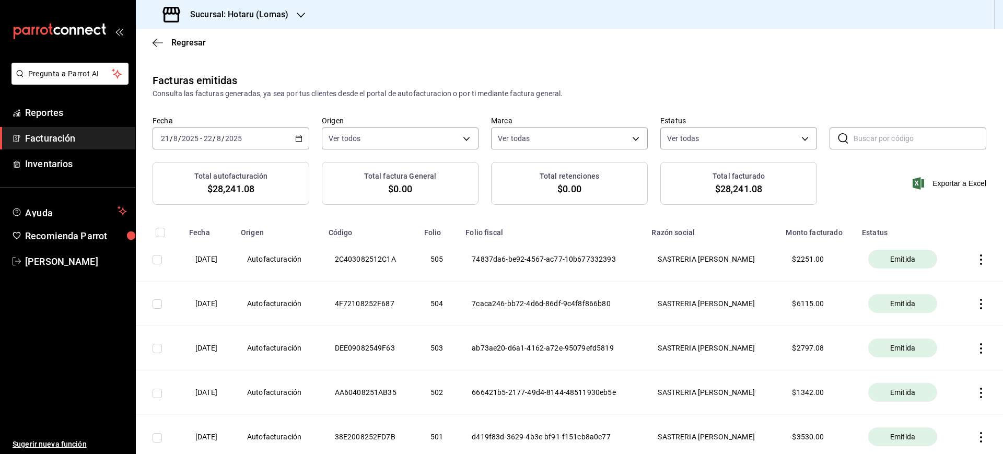
click at [243, 138] on div "[DATE] [DATE] - [DATE] [DATE]" at bounding box center [231, 138] width 157 height 22
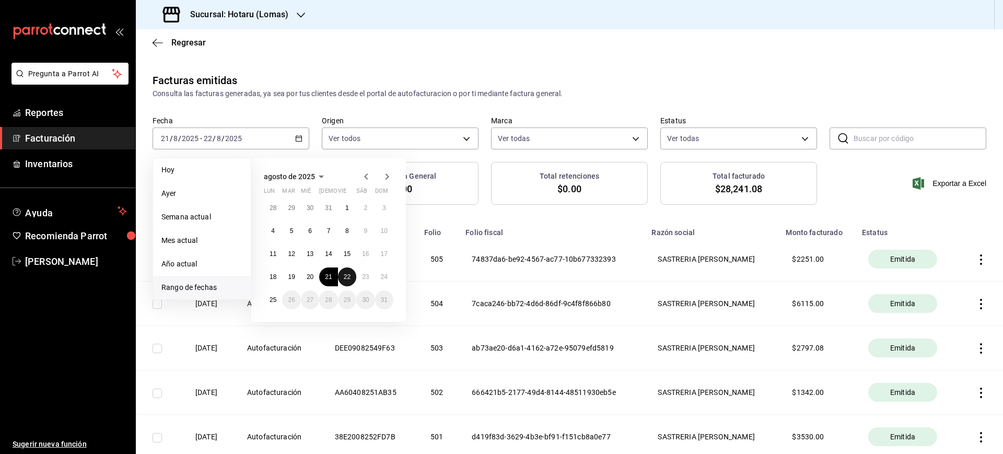
click at [346, 274] on abbr "22" at bounding box center [347, 276] width 7 height 7
click at [366, 276] on abbr "23" at bounding box center [365, 276] width 7 height 7
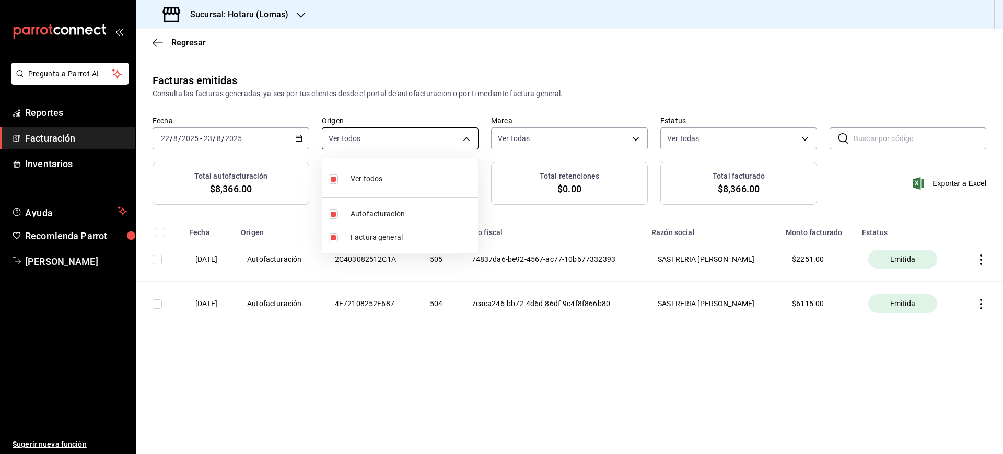
click at [464, 140] on body "Pregunta a Parrot AI Reportes Facturación Inventarios Ayuda Recomienda Parrot […" at bounding box center [501, 227] width 1003 height 454
click at [464, 140] on div at bounding box center [501, 227] width 1003 height 454
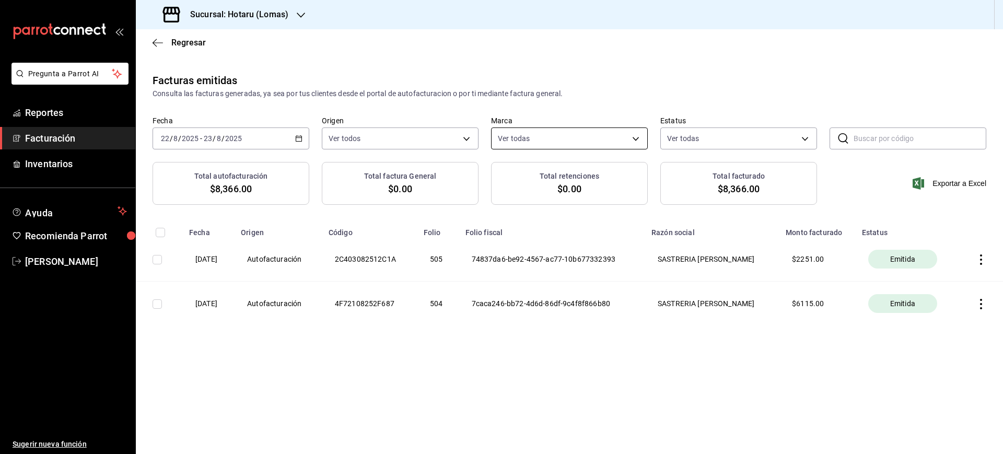
click at [552, 137] on body "Pregunta a Parrot AI Reportes Facturación Inventarios Ayuda Recomienda Parrot […" at bounding box center [501, 227] width 1003 height 454
click at [552, 137] on div at bounding box center [501, 227] width 1003 height 454
click at [864, 136] on input "text" at bounding box center [920, 138] width 133 height 21
click at [246, 146] on div "[DATE] [DATE] - [DATE] [DATE]" at bounding box center [231, 138] width 157 height 22
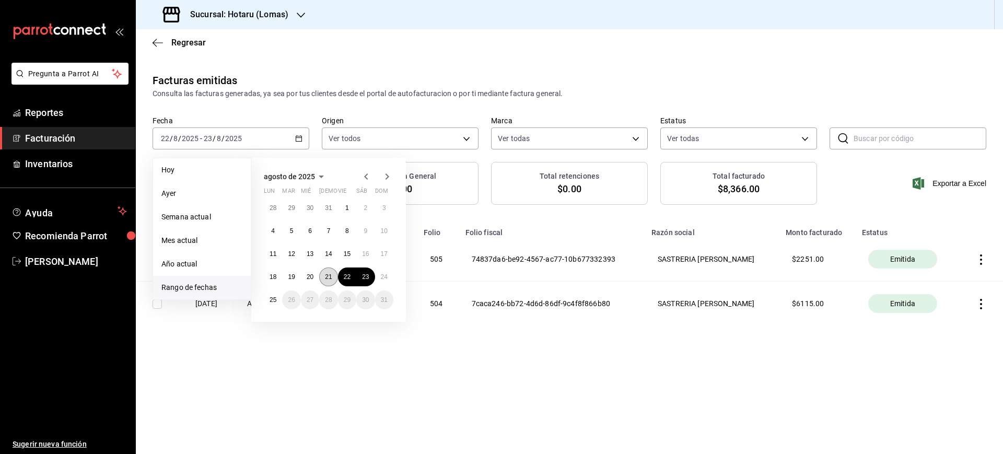
click at [325, 272] on button "21" at bounding box center [328, 276] width 18 height 19
click at [382, 277] on abbr "24" at bounding box center [384, 276] width 7 height 7
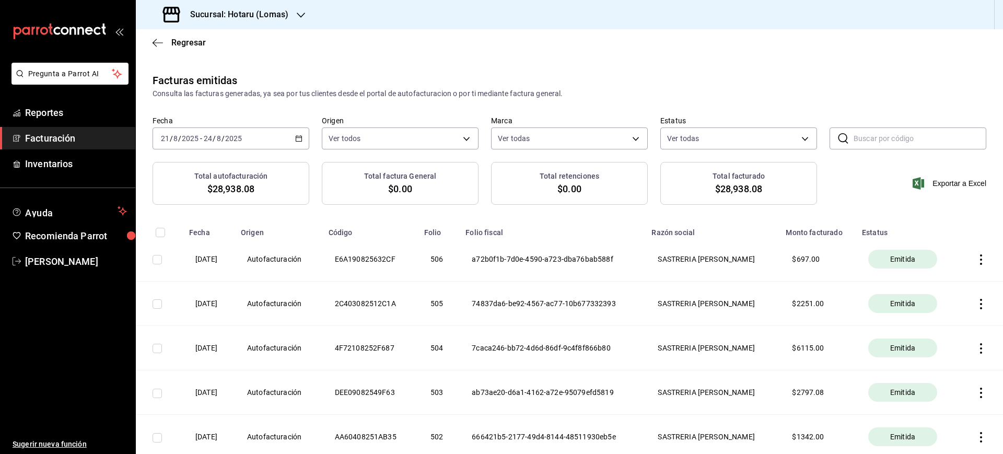
click at [441, 2] on div "Sucursal: Hotaru (Lomas)" at bounding box center [569, 14] width 867 height 29
click at [257, 130] on div "[DATE] [DATE] - [DATE] [DATE]" at bounding box center [231, 138] width 157 height 22
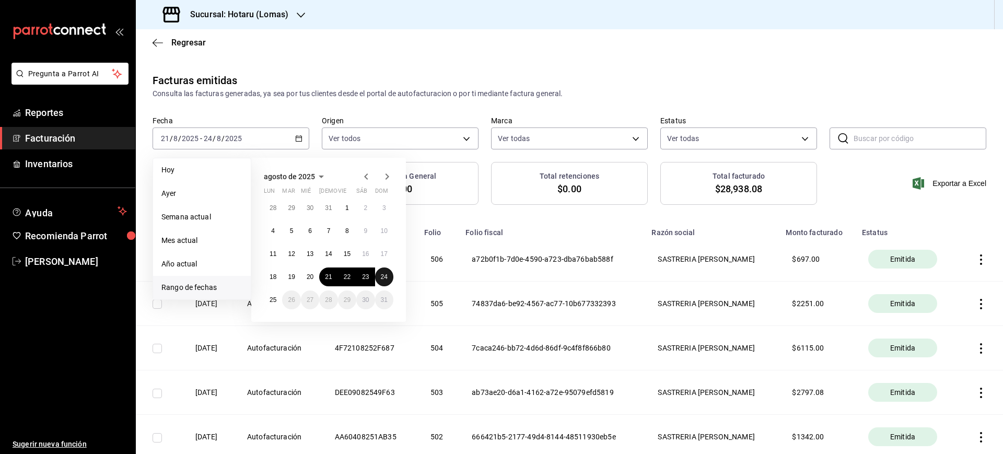
click at [390, 279] on button "24" at bounding box center [384, 276] width 18 height 19
click at [277, 300] on button "25" at bounding box center [273, 299] width 18 height 19
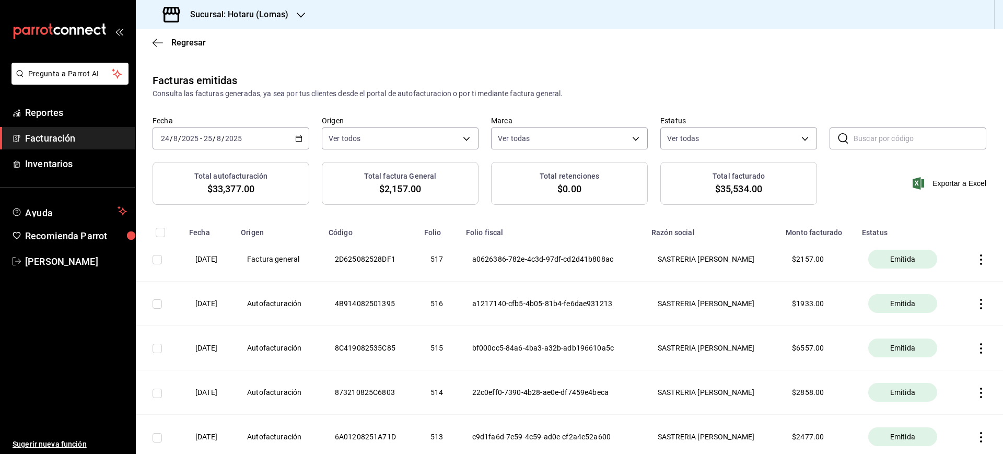
click at [160, 260] on input "checkbox" at bounding box center [157, 259] width 9 height 9
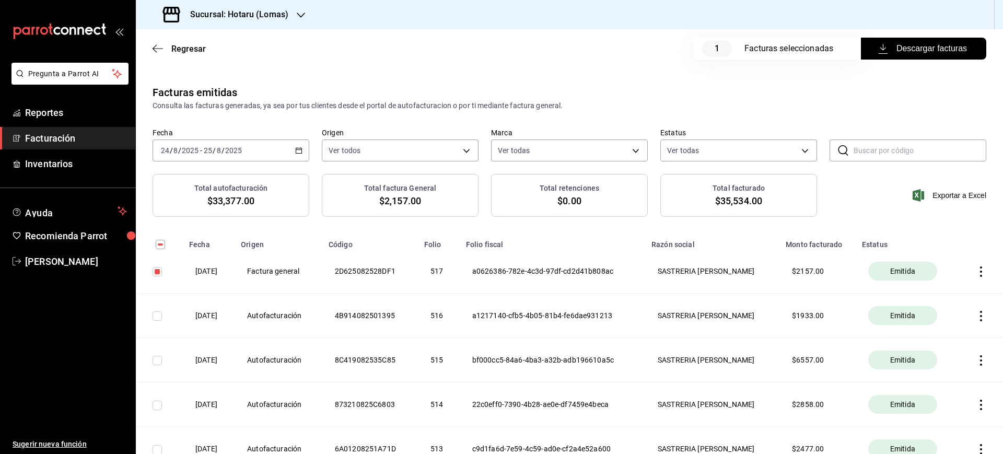
click at [906, 52] on span "Descargar facturas" at bounding box center [923, 48] width 87 height 13
click at [604, 76] on main "Regresar 1 Facturas seleccionadas Descargar facturas Facturas emitidas Consulta…" at bounding box center [569, 434] width 867 height 811
click at [155, 267] on input "checkbox" at bounding box center [157, 271] width 9 height 9
checkbox input "false"
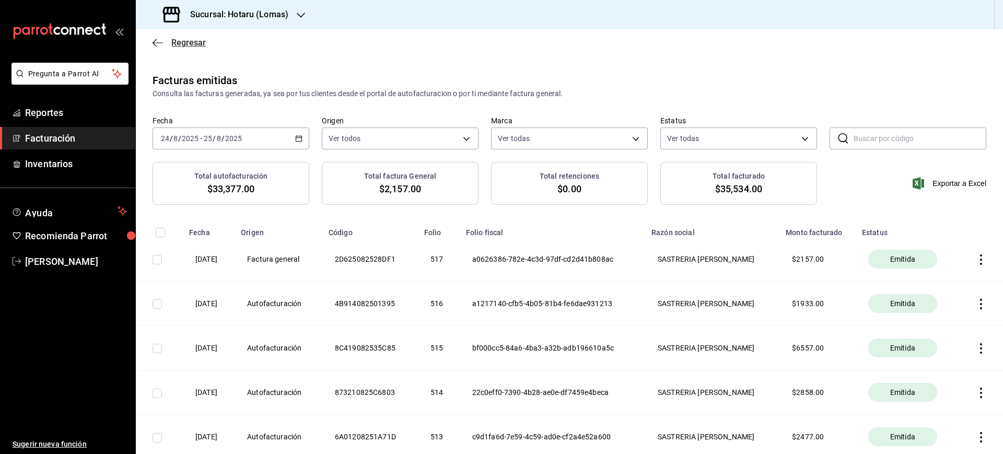
click at [182, 46] on span "Regresar" at bounding box center [188, 43] width 34 height 10
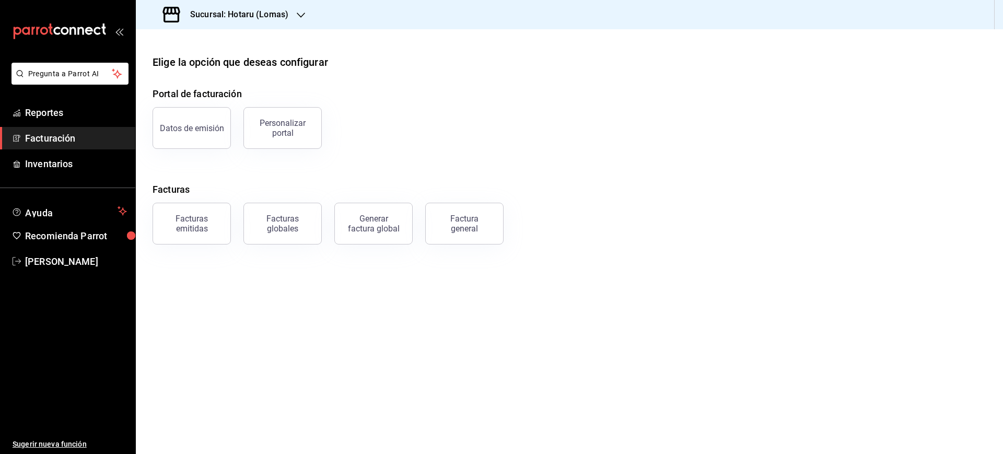
click at [413, 219] on div "Factura general" at bounding box center [458, 217] width 91 height 54
click at [450, 219] on div "Factura general" at bounding box center [464, 224] width 52 height 20
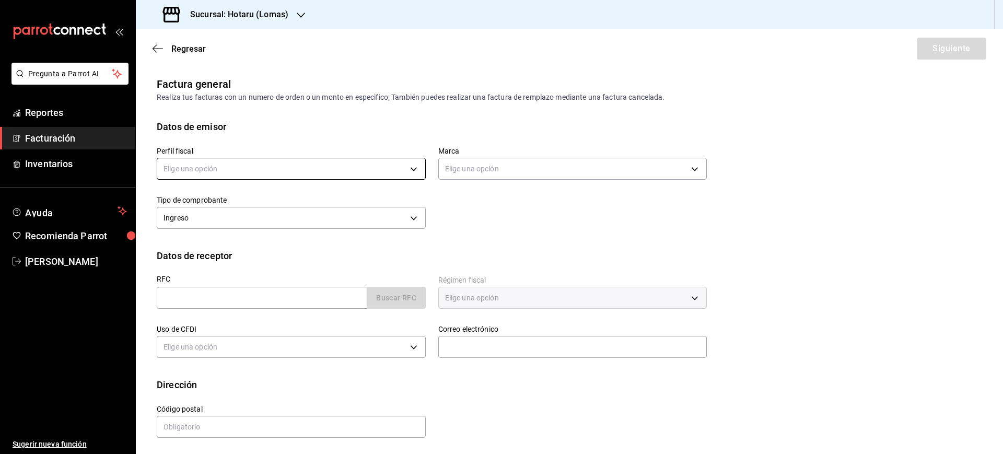
click at [216, 163] on body "Pregunta a Parrot AI Reportes Facturación Inventarios Ayuda Recomienda Parrot […" at bounding box center [501, 227] width 1003 height 454
click at [223, 218] on li "SASTRERIA [PERSON_NAME]" at bounding box center [289, 221] width 264 height 19
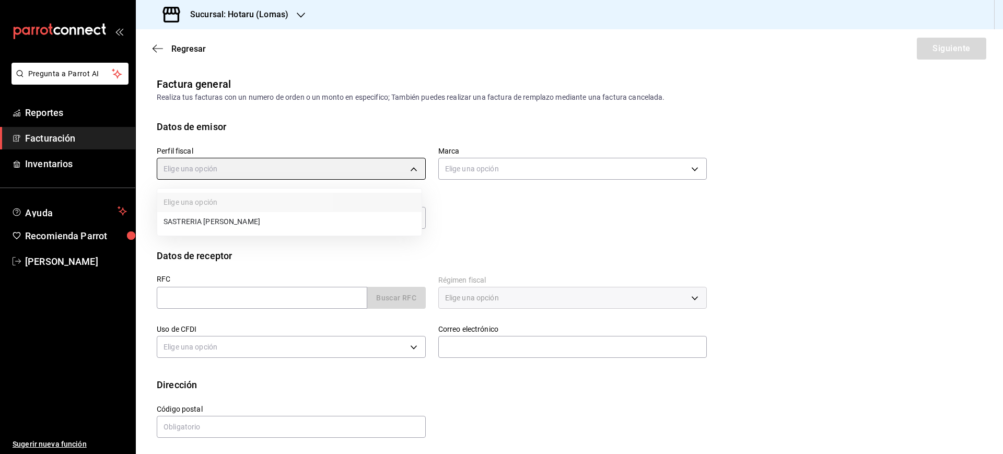
type input "5afd9d1d-031b-4110-8f73-a375fb237c39"
type input "3e56ebbd-5443-43e7-93f2-907a73195741"
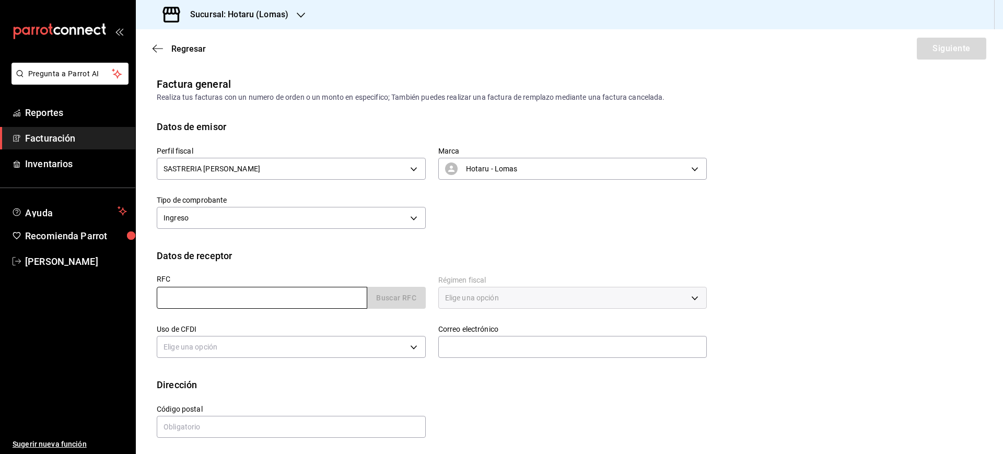
drag, startPoint x: 206, startPoint y: 311, endPoint x: 211, endPoint y: 299, distance: 12.9
click at [206, 308] on div "RFC Buscar RFC" at bounding box center [285, 287] width 282 height 49
click at [211, 299] on input "text" at bounding box center [262, 298] width 211 height 22
paste input "EMC950208NK2"
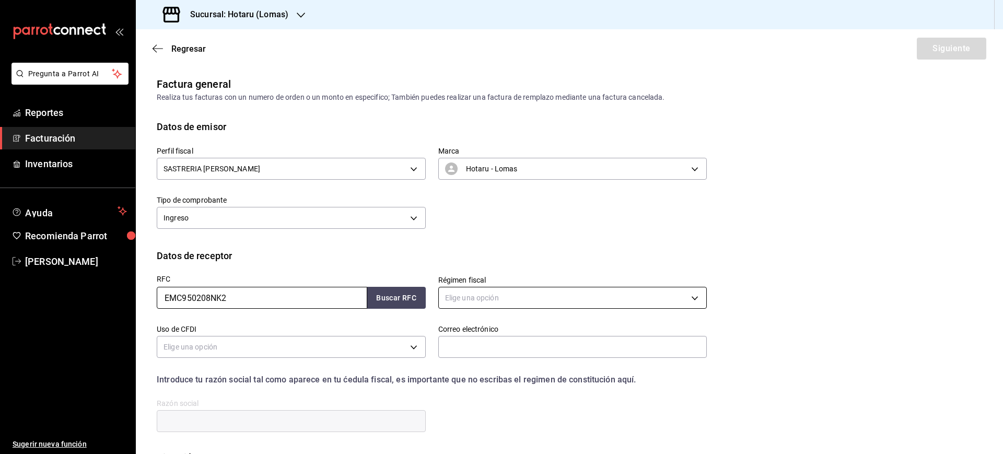
type input "EMC950208NK2"
click at [497, 305] on body "Pregunta a Parrot AI Reportes Facturación Inventarios Ayuda Recomienda Parrot […" at bounding box center [501, 227] width 1003 height 454
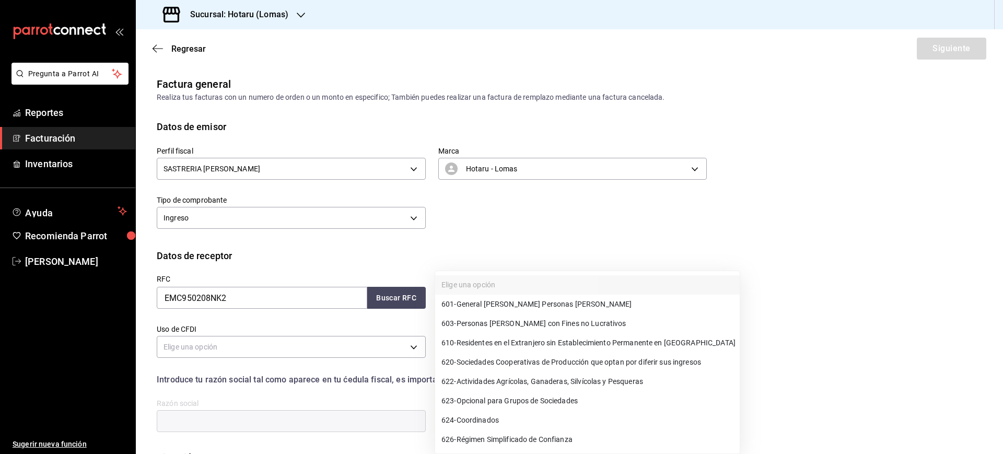
click at [515, 305] on span "601 - General [PERSON_NAME] Personas [PERSON_NAME]" at bounding box center [536, 304] width 190 height 11
type input "601"
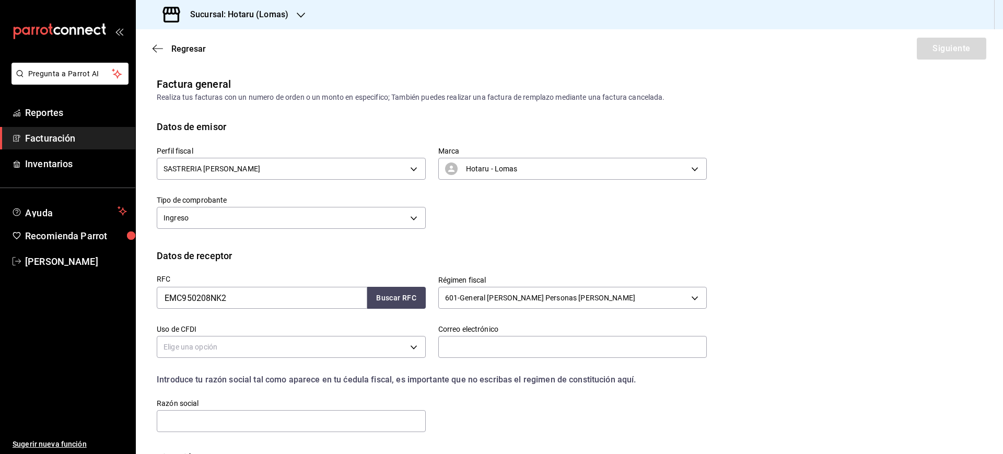
click at [325, 346] on body "Pregunta a Parrot AI Reportes Facturación Inventarios Ayuda Recomienda Parrot […" at bounding box center [501, 227] width 1003 height 454
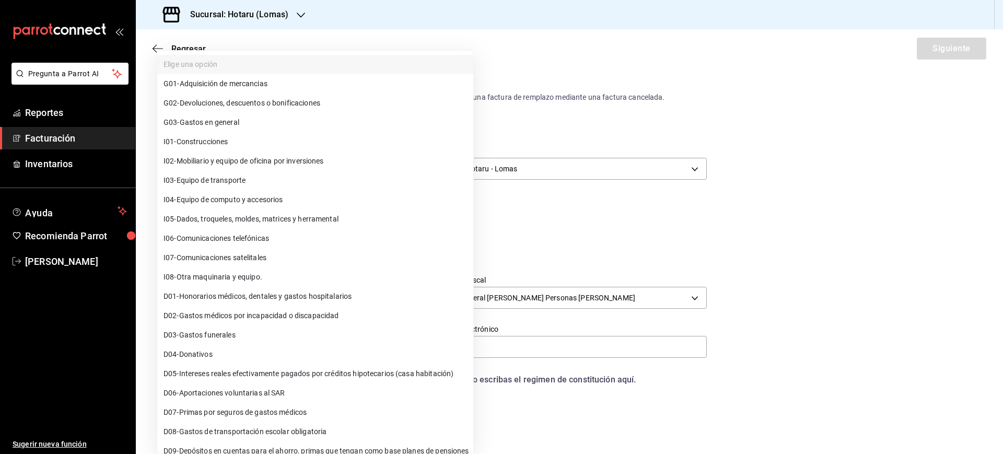
click at [253, 126] on li "G03 - Gastos en general" at bounding box center [315, 122] width 316 height 19
type input "G03"
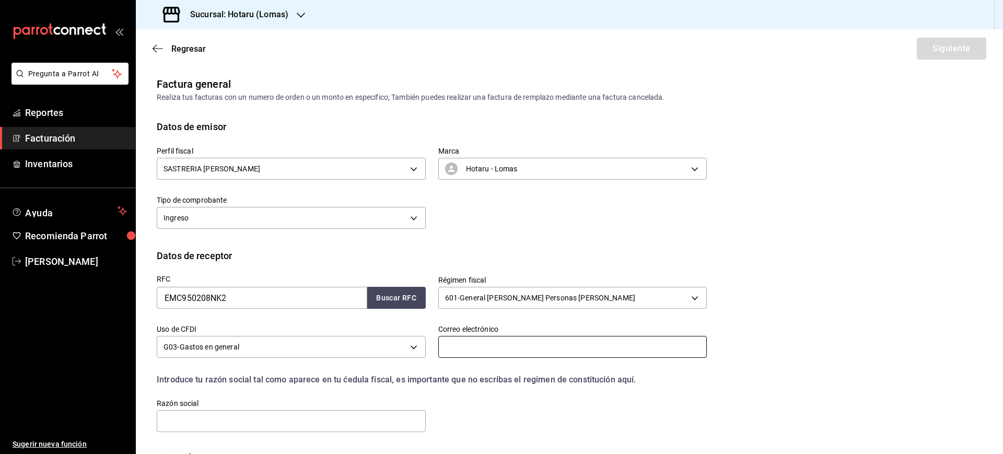
click at [458, 348] on input "text" at bounding box center [572, 347] width 269 height 22
paste input "[EMAIL_ADDRESS][DOMAIN_NAME]"
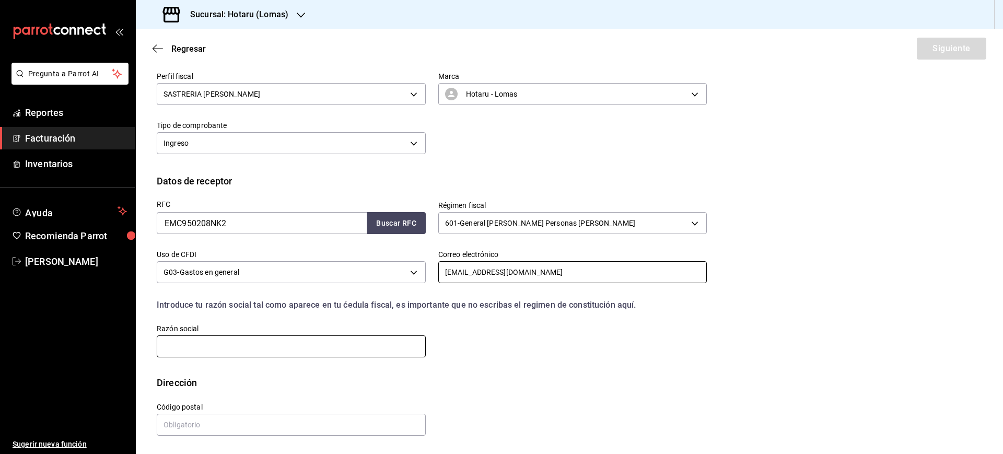
type input "[EMAIL_ADDRESS][DOMAIN_NAME]"
click at [287, 348] on input "text" at bounding box center [291, 346] width 269 height 22
paste input "DAIKIN AIRCONDITIONING [GEOGRAPHIC_DATA]"
type input "DAIKIN AIRCONDITIONING [GEOGRAPHIC_DATA]"
click at [243, 408] on label "Código postal" at bounding box center [291, 406] width 269 height 7
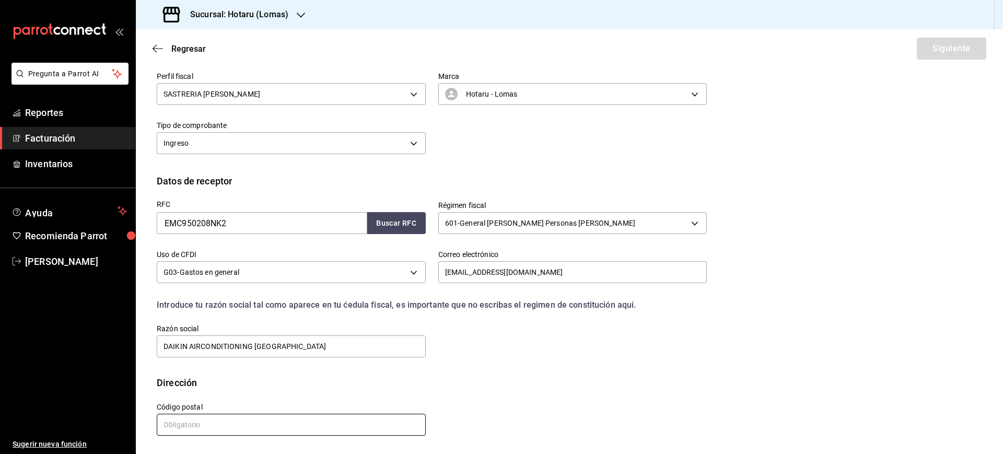
click at [242, 426] on input "text" at bounding box center [291, 425] width 269 height 22
paste input "03230"
type input "03230"
click at [923, 49] on button "Siguiente" at bounding box center [951, 49] width 69 height 22
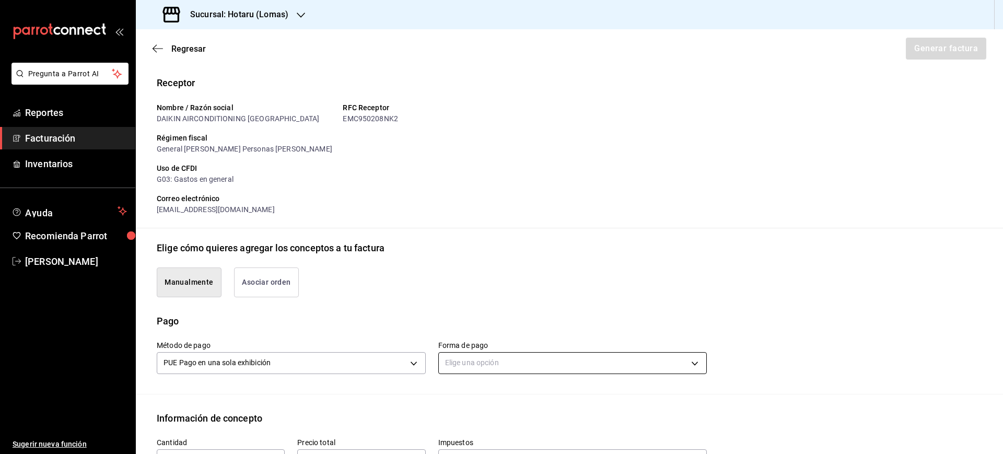
click at [466, 354] on body "Pregunta a Parrot AI Reportes Facturación Inventarios Ayuda Recomienda Parrot […" at bounding box center [501, 227] width 1003 height 454
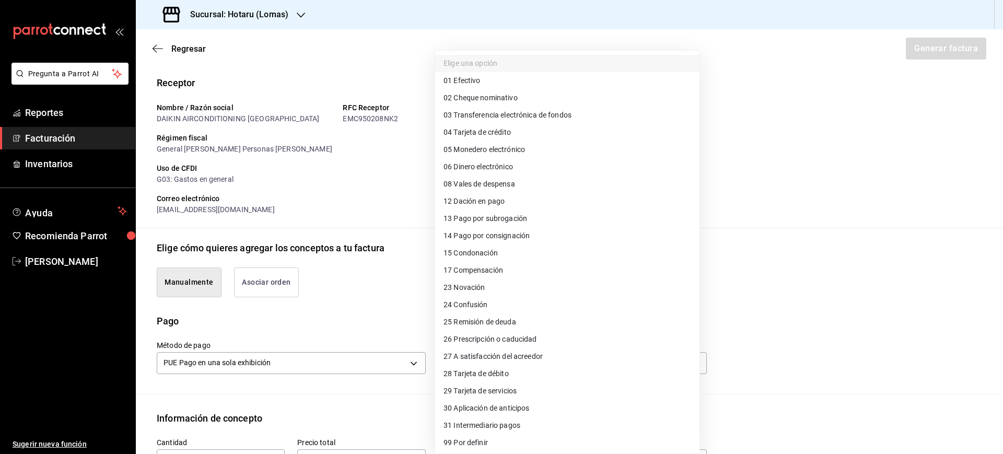
click at [493, 127] on span "04 Tarjeta de crédito" at bounding box center [477, 132] width 67 height 11
type input "04"
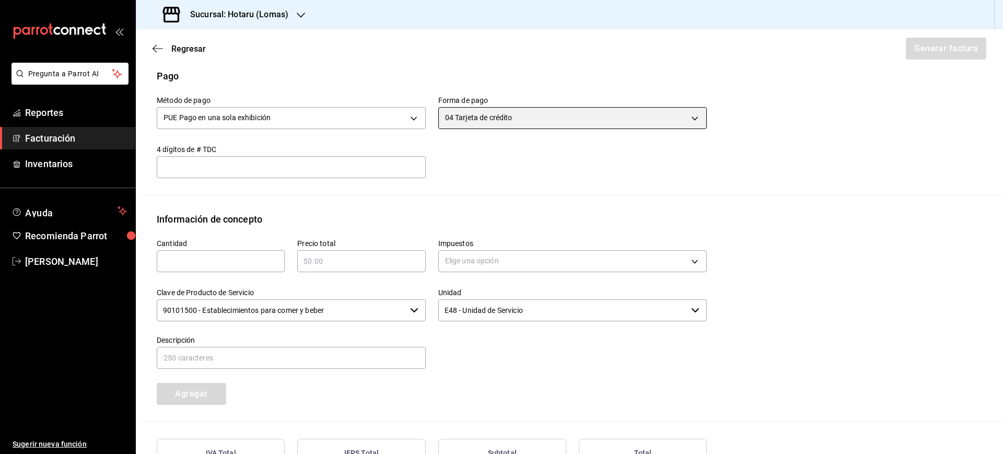
scroll to position [336, 0]
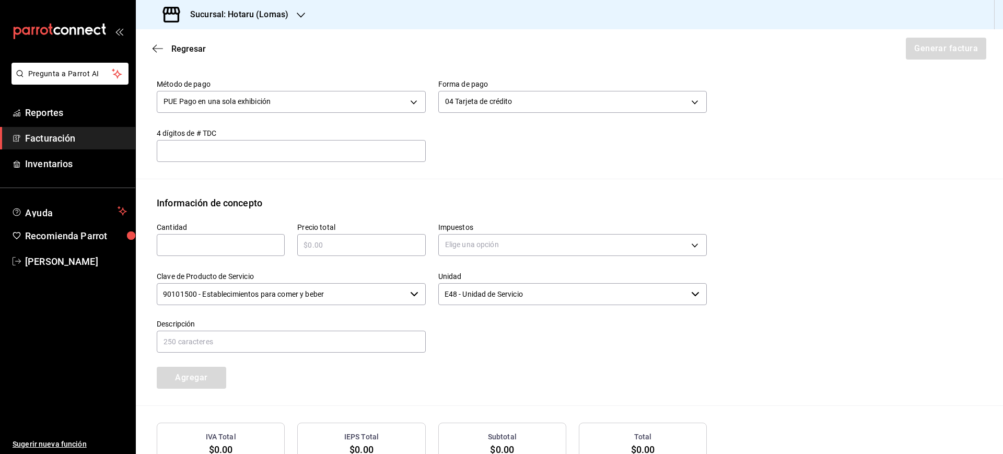
click at [205, 257] on div "Cantidad ​" at bounding box center [214, 234] width 141 height 49
click at [205, 249] on input "text" at bounding box center [221, 245] width 128 height 13
type input "1"
type input "$3530"
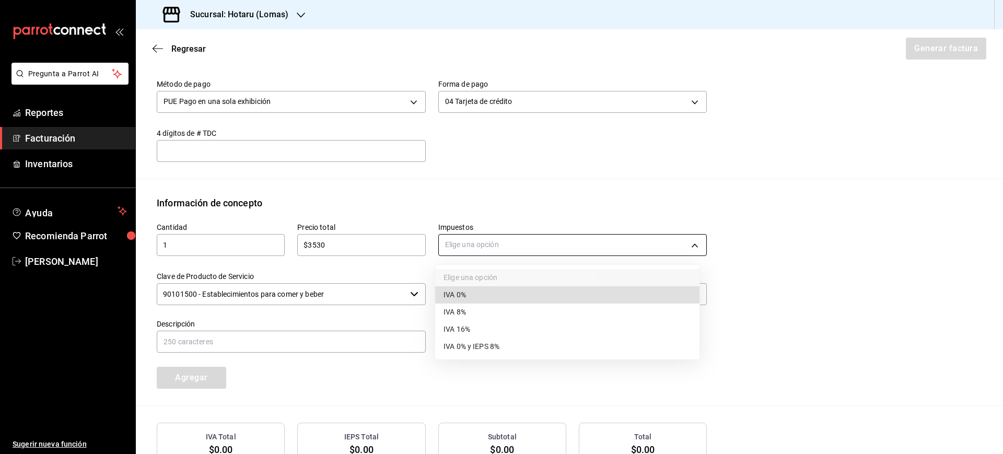
click at [491, 250] on body "Pregunta a Parrot AI Reportes Facturación Inventarios Ayuda Recomienda Parrot […" at bounding box center [501, 227] width 1003 height 454
click at [482, 327] on li "IVA 16%" at bounding box center [567, 329] width 264 height 17
type input "IVA_16"
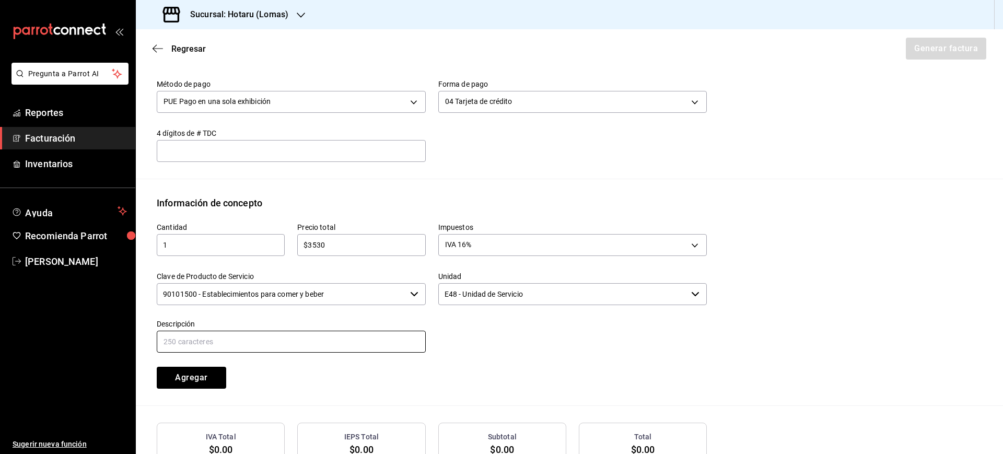
click at [255, 345] on input "text" at bounding box center [291, 342] width 269 height 22
type input "CONSUMO DE ALIMENTOS Y BEBIDAS"
click at [198, 380] on button "Agregar" at bounding box center [191, 378] width 69 height 22
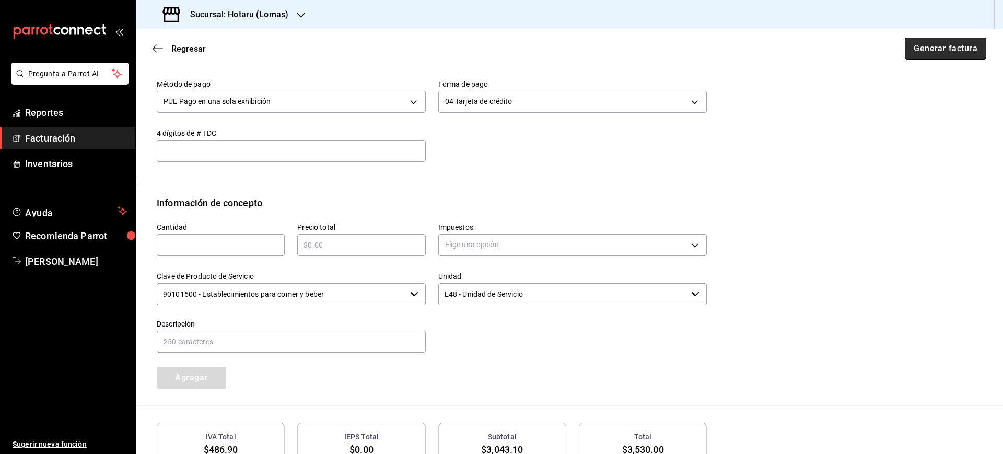
click at [941, 43] on button "Generar factura" at bounding box center [945, 49] width 81 height 22
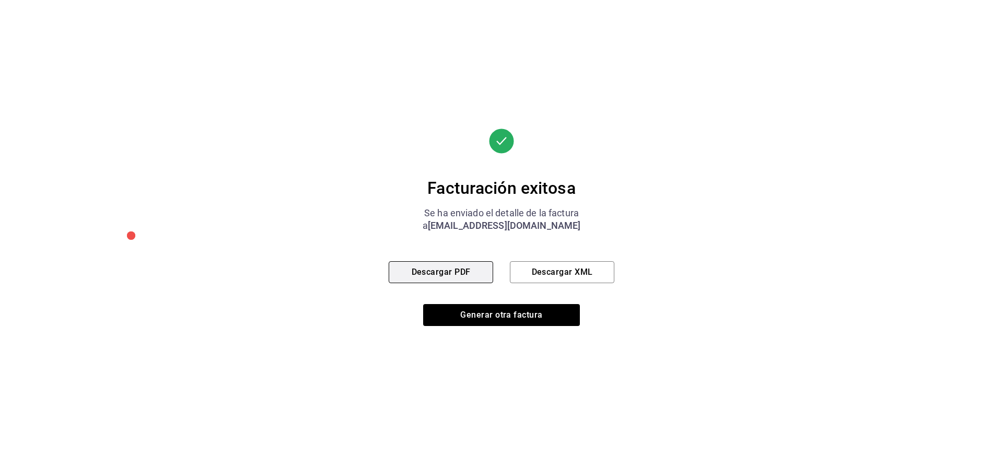
click at [480, 277] on button "Descargar PDF" at bounding box center [441, 272] width 104 height 22
click at [590, 276] on button "Descargar XML" at bounding box center [562, 272] width 104 height 22
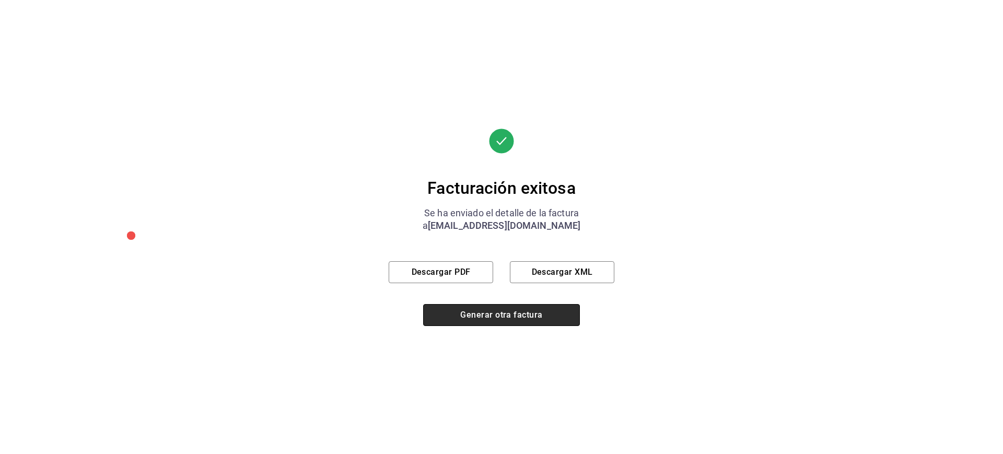
click at [486, 314] on button "Generar otra factura" at bounding box center [501, 315] width 157 height 22
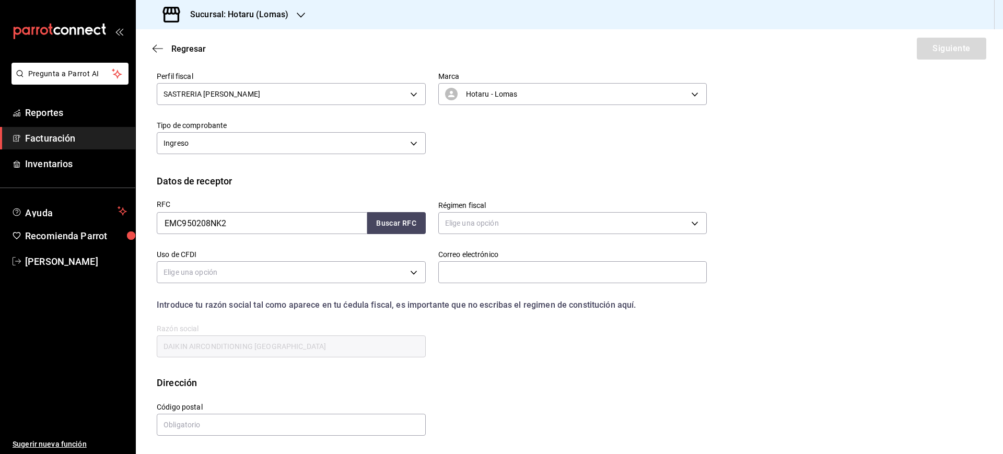
scroll to position [2, 0]
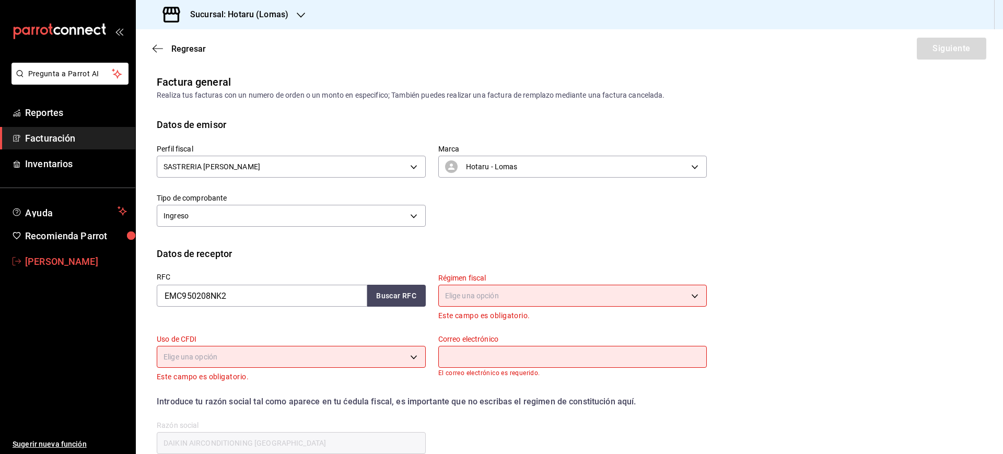
click at [66, 259] on span "[PERSON_NAME]" at bounding box center [76, 261] width 102 height 14
